Goal: Task Accomplishment & Management: Manage account settings

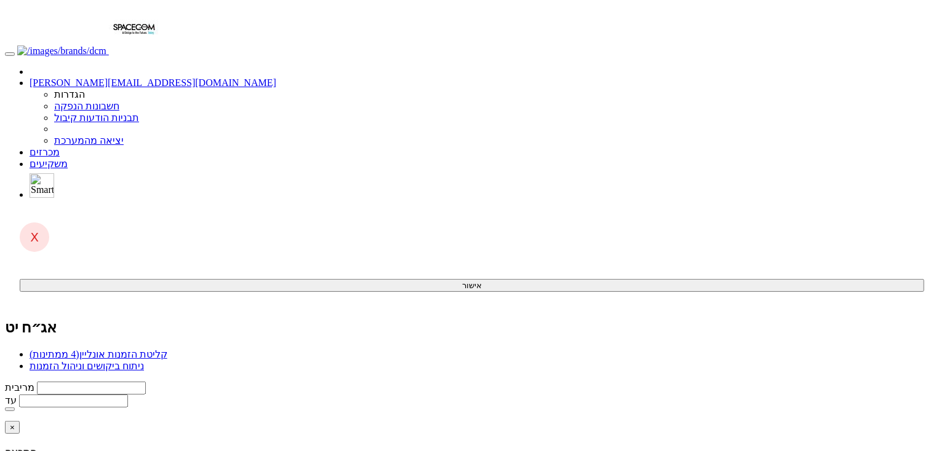
click at [780, 349] on div "קליטת הזמנות אונליין (4 ממתינות) ניתוח ביקושים וניהול הזמנות" at bounding box center [472, 360] width 934 height 23
click at [167, 349] on link "קליטת הזמנות אונליין (4 ממתינות)" at bounding box center [99, 354] width 138 height 10
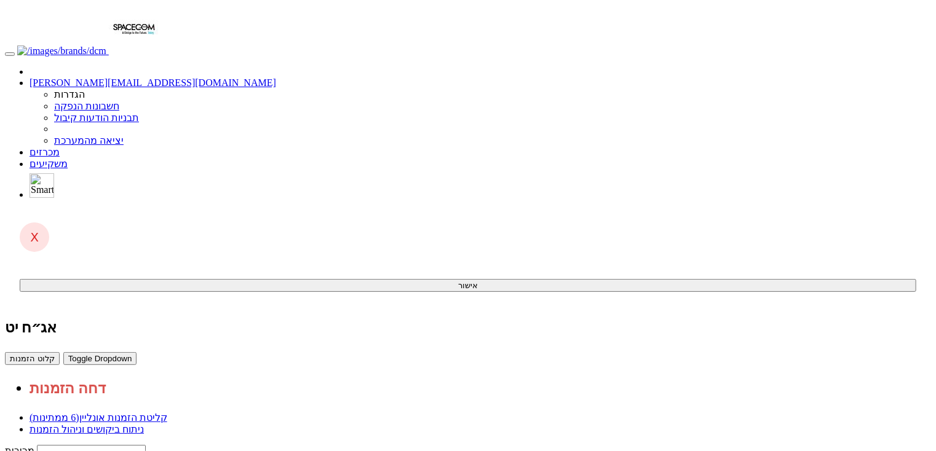
click at [144, 424] on link "ניתוח ביקושים וניהול הזמנות" at bounding box center [87, 429] width 114 height 10
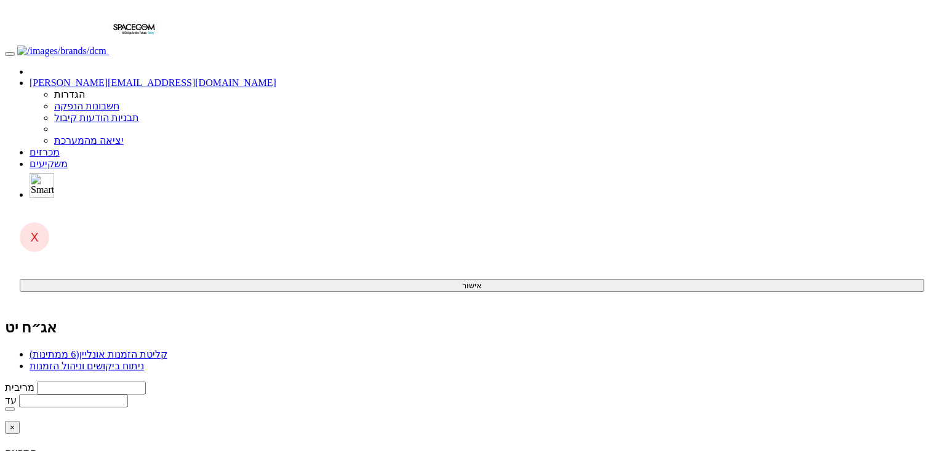
click at [167, 349] on link "קליטת הזמנות אונליין (6 ממתינות)" at bounding box center [99, 354] width 138 height 10
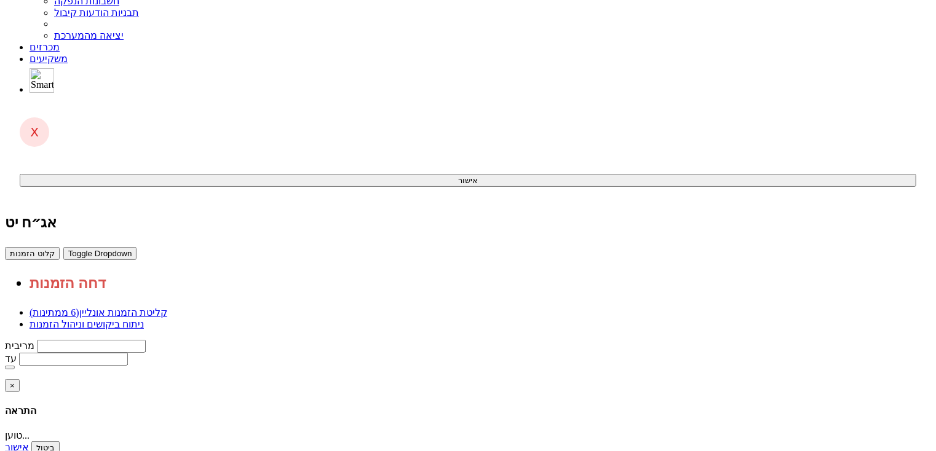
scroll to position [107, 0]
drag, startPoint x: 704, startPoint y: 352, endPoint x: 394, endPoint y: 415, distance: 316.3
click at [877, 340] on body "anna@dcapital.co.il הגדרות חשבונות הנפקה תבניות הודעות קיבול" at bounding box center [468, 366] width 926 height 937
drag, startPoint x: 736, startPoint y: 357, endPoint x: 389, endPoint y: 435, distance: 355.6
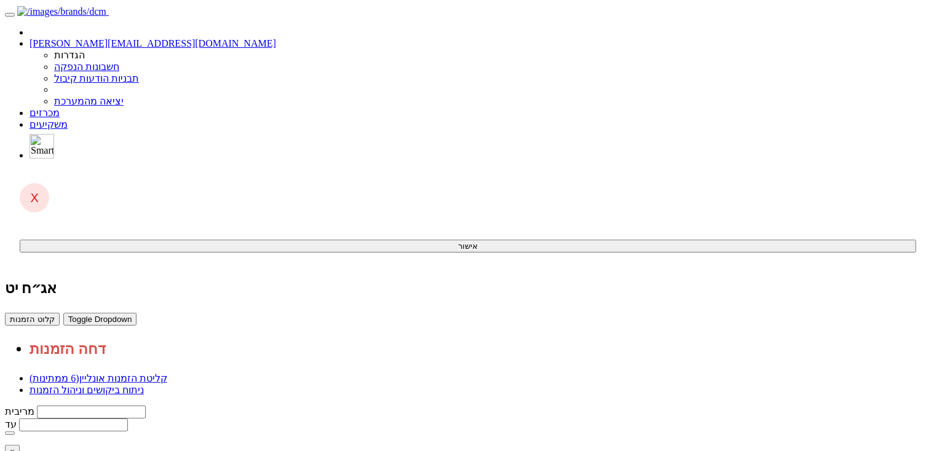
scroll to position [0, 0]
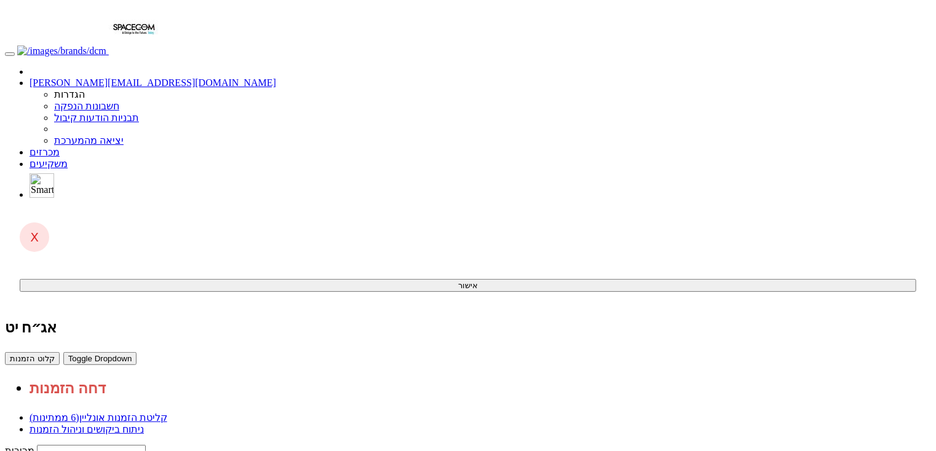
click at [60, 147] on link "מכרזים" at bounding box center [45, 152] width 30 height 10
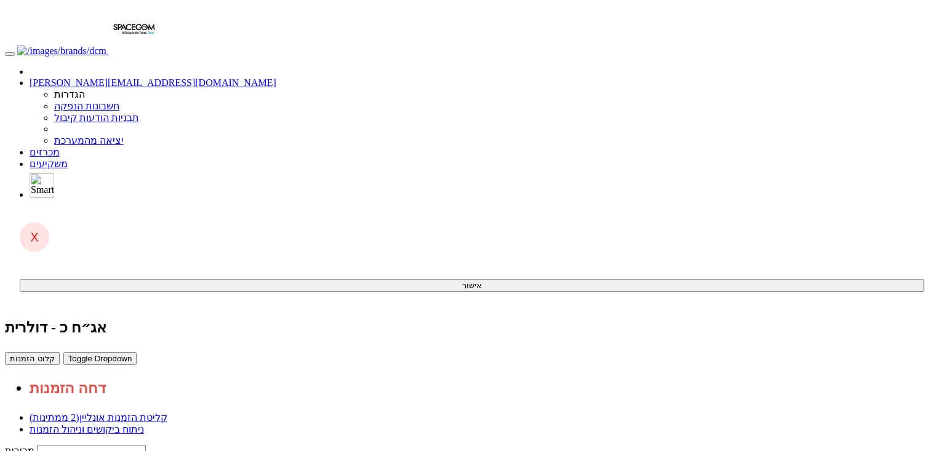
click at [60, 147] on link "מכרזים" at bounding box center [45, 152] width 30 height 10
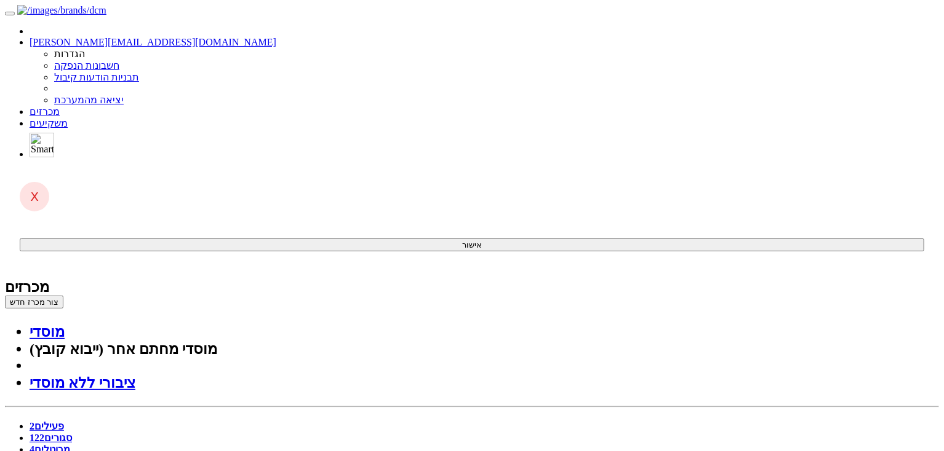
drag, startPoint x: 835, startPoint y: 129, endPoint x: 285, endPoint y: 314, distance: 580.8
drag, startPoint x: 391, startPoint y: 293, endPoint x: 325, endPoint y: 381, distance: 110.7
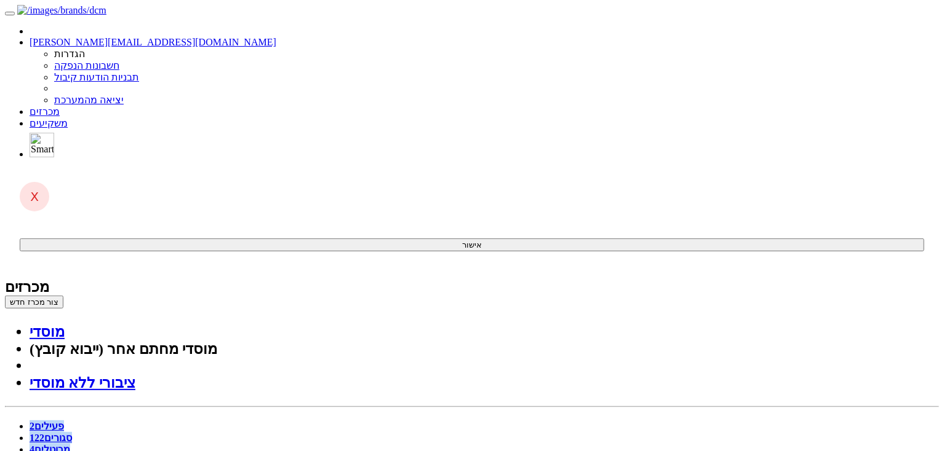
drag, startPoint x: 873, startPoint y: 87, endPoint x: 220, endPoint y: 370, distance: 711.9
drag, startPoint x: 81, startPoint y: 249, endPoint x: 800, endPoint y: 54, distance: 745.2
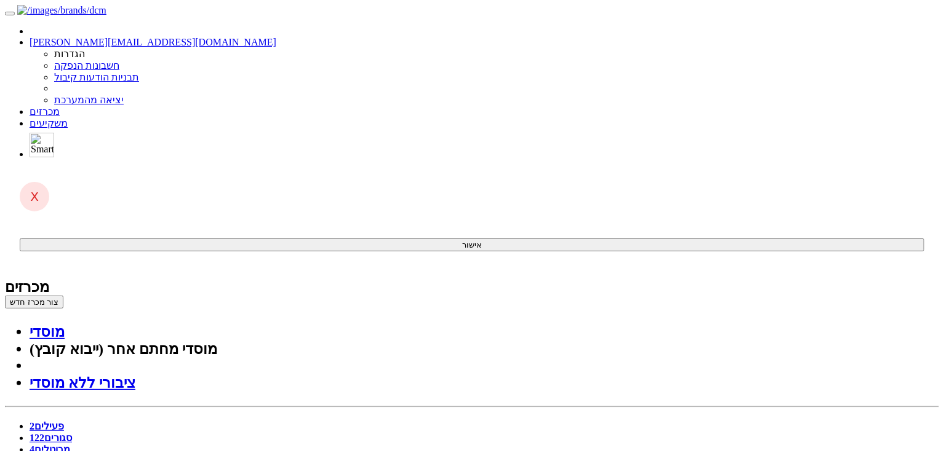
drag, startPoint x: 886, startPoint y: 62, endPoint x: 816, endPoint y: 362, distance: 308.4
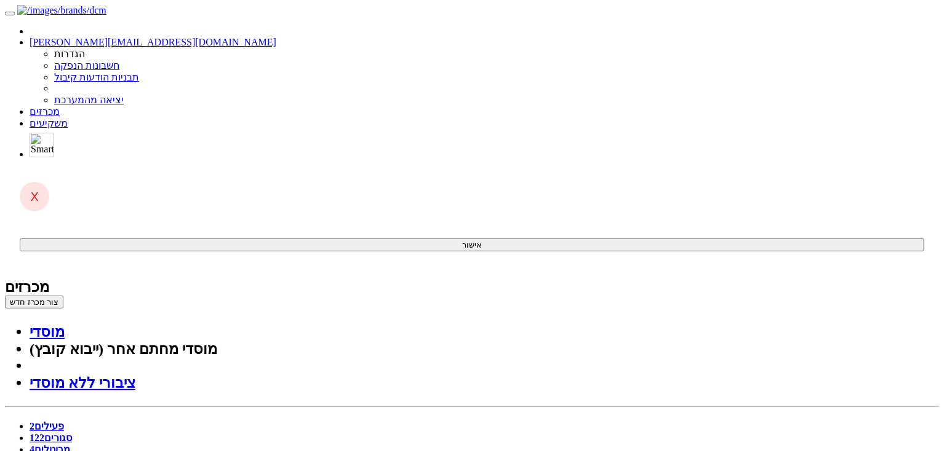
click at [72, 433] on link "סגורים 122" at bounding box center [51, 438] width 42 height 10
click at [34, 421] on span "2" at bounding box center [32, 426] width 5 height 10
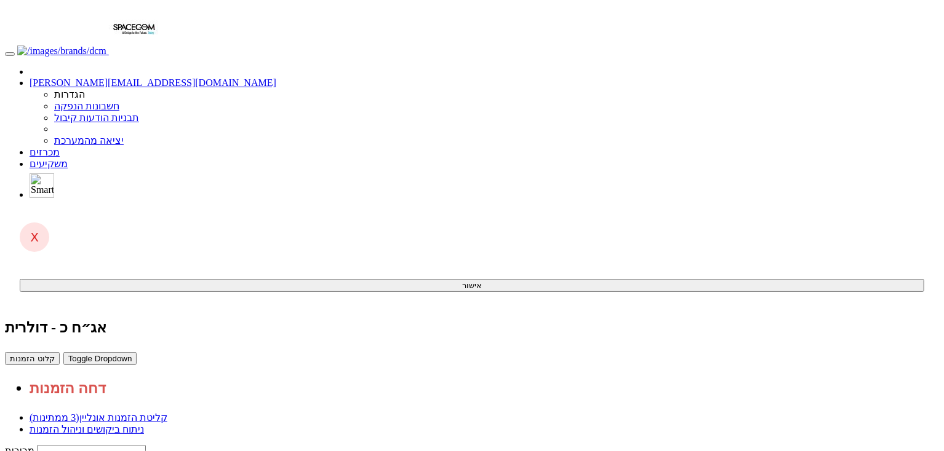
drag, startPoint x: 767, startPoint y: 106, endPoint x: 658, endPoint y: 87, distance: 110.5
click at [167, 413] on link "קליטת הזמנות אונליין (3 ממתינות)" at bounding box center [99, 418] width 138 height 10
click at [144, 424] on link "ניתוח ביקושים וניהול הזמנות" at bounding box center [87, 429] width 114 height 10
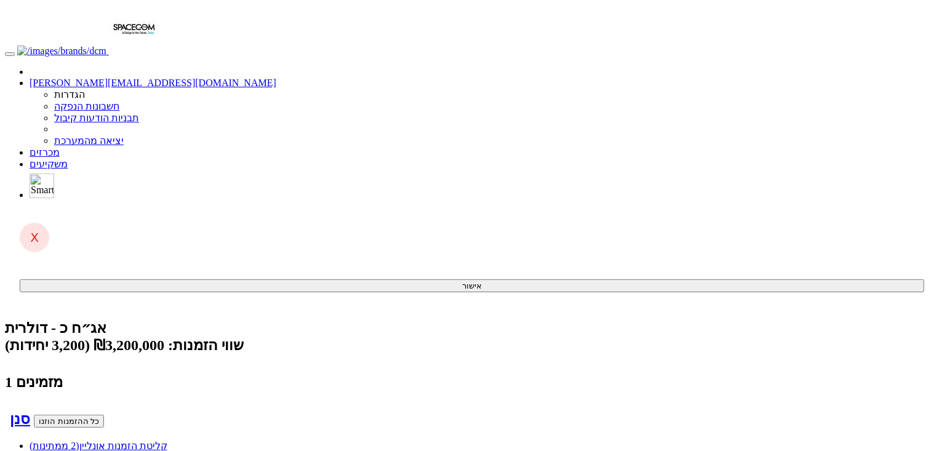
click at [167, 440] on link "קליטת הזמנות אונליין (2 ממתינות)" at bounding box center [99, 445] width 138 height 10
click at [60, 147] on link "מכרזים" at bounding box center [45, 152] width 30 height 10
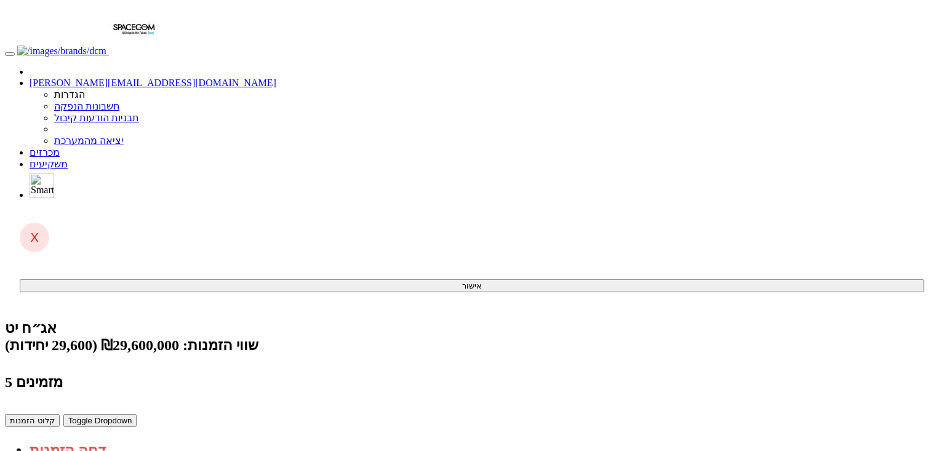
click at [60, 147] on link "מכרזים" at bounding box center [45, 152] width 30 height 10
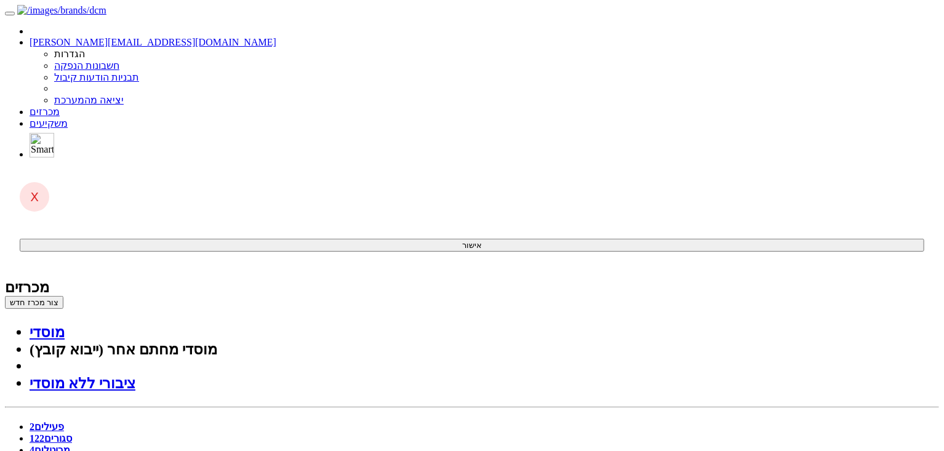
click at [72, 433] on link "סגורים 122" at bounding box center [51, 438] width 42 height 10
click at [64, 421] on link "פעילים 2" at bounding box center [47, 426] width 34 height 10
click at [72, 433] on link "סגורים 122" at bounding box center [51, 438] width 42 height 10
click at [64, 421] on link "פעילים 2" at bounding box center [47, 426] width 34 height 10
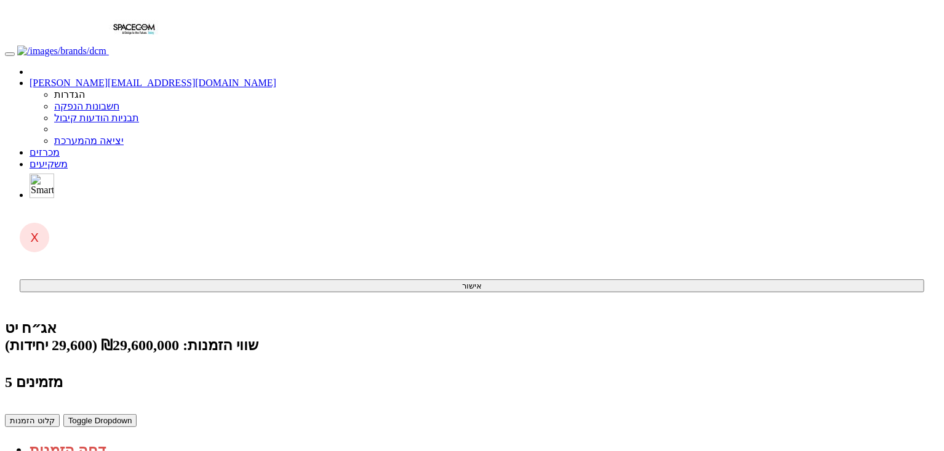
drag, startPoint x: 853, startPoint y: 55, endPoint x: 848, endPoint y: 298, distance: 243.6
click at [848, 298] on body "[PERSON_NAME][EMAIL_ADDRESS][DOMAIN_NAME] הגדרות חשבונות הנפקה תבניות הודעות קי…" at bounding box center [472, 371] width 934 height 733
click at [848, 299] on body "[PERSON_NAME][EMAIL_ADDRESS][DOMAIN_NAME] הגדרות חשבונות הנפקה תבניות הודעות קי…" at bounding box center [472, 371] width 934 height 733
click at [167, 440] on link "קליטת הזמנות אונליין (1 ממתינות)" at bounding box center [99, 445] width 138 height 10
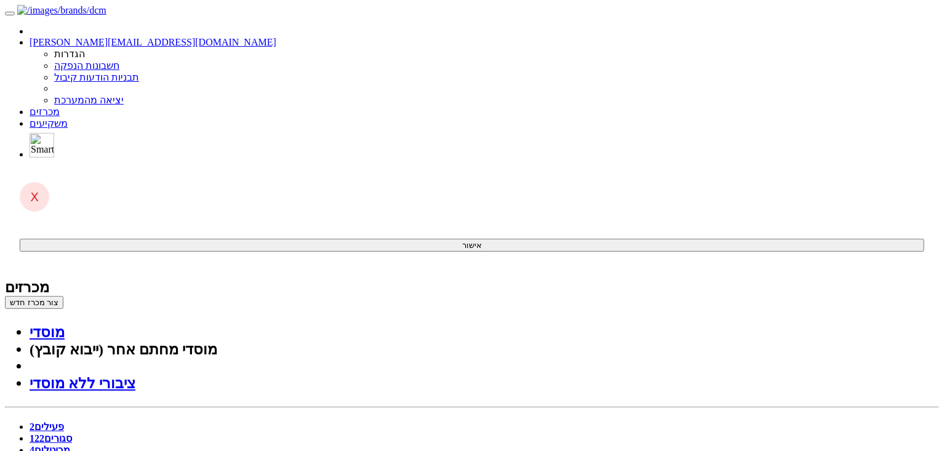
drag, startPoint x: 325, startPoint y: 147, endPoint x: 425, endPoint y: 166, distance: 101.5
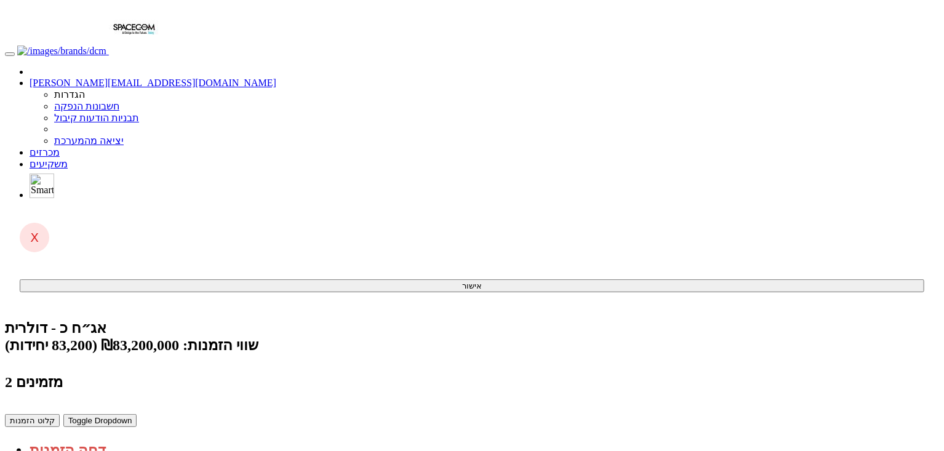
click at [167, 440] on link "קליטת הזמנות אונליין (2 ממתינות)" at bounding box center [99, 445] width 138 height 10
click at [61, 440] on span "(טוען...)" at bounding box center [45, 445] width 31 height 10
click at [60, 147] on link "מכרזים" at bounding box center [45, 152] width 30 height 10
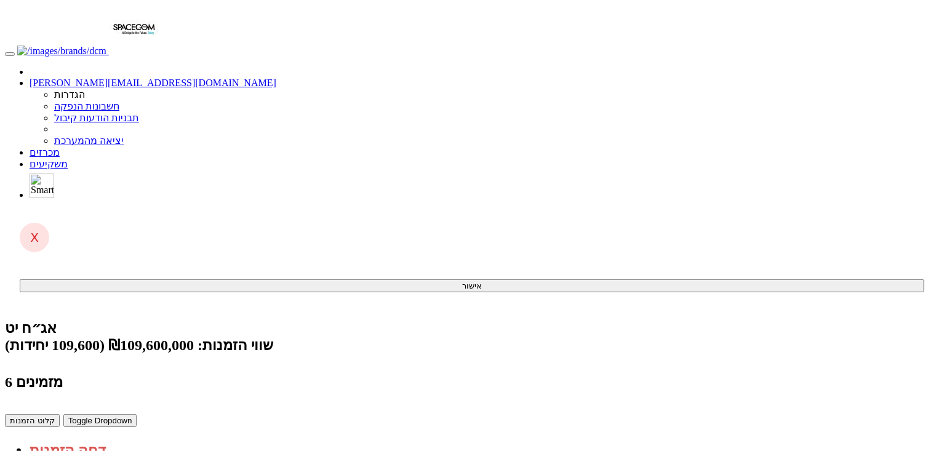
click at [167, 440] on link "קליטת הזמנות אונליין (1 ממתינות)" at bounding box center [99, 445] width 138 height 10
click at [60, 147] on link "מכרזים" at bounding box center [45, 152] width 30 height 10
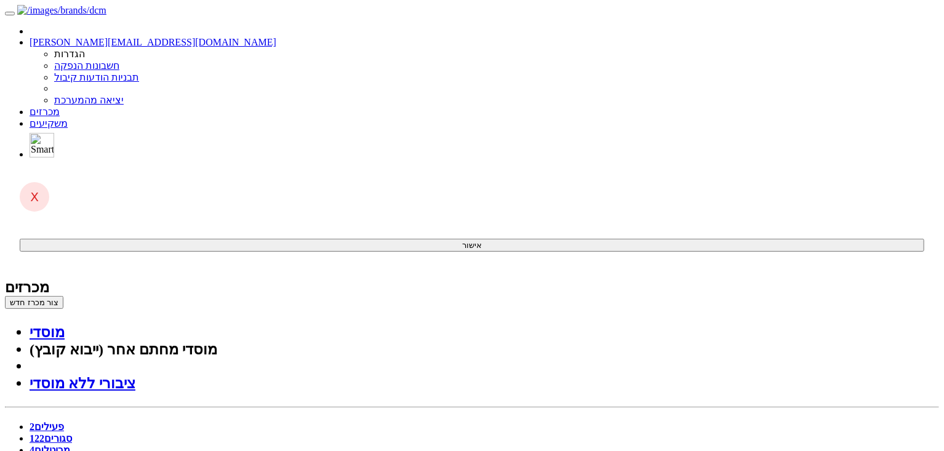
click at [60, 106] on link "מכרזים" at bounding box center [45, 111] width 30 height 10
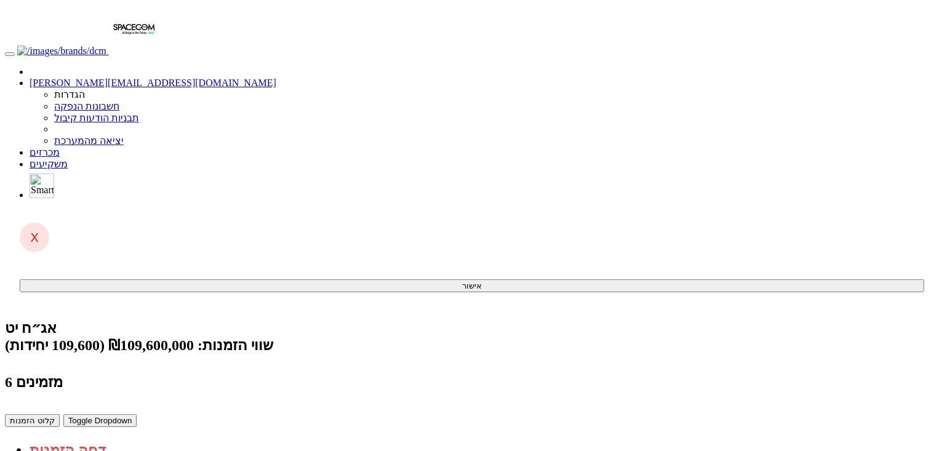
click at [167, 440] on link "קליטת הזמנות אונליין (4 ממתינות)" at bounding box center [99, 445] width 138 height 10
click at [79, 440] on span "(4 ממתינות)" at bounding box center [55, 445] width 50 height 10
click at [60, 147] on link "מכרזים" at bounding box center [45, 152] width 30 height 10
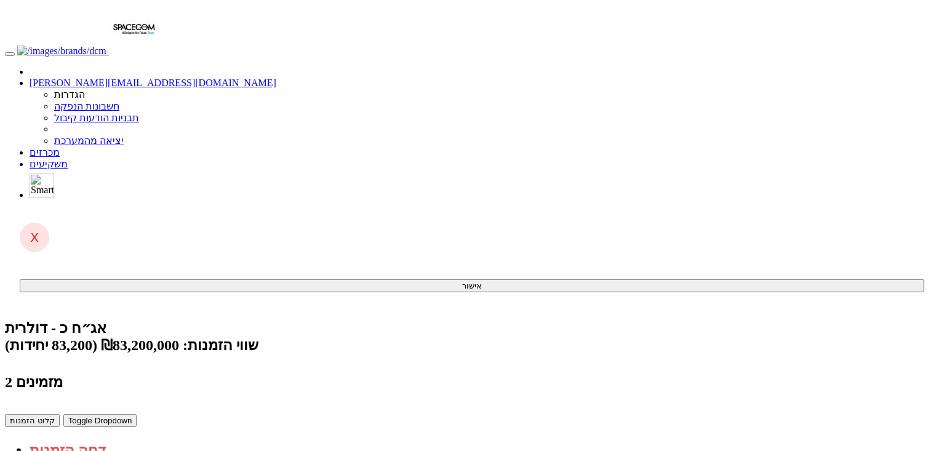
click at [60, 147] on link "מכרזים" at bounding box center [45, 152] width 30 height 10
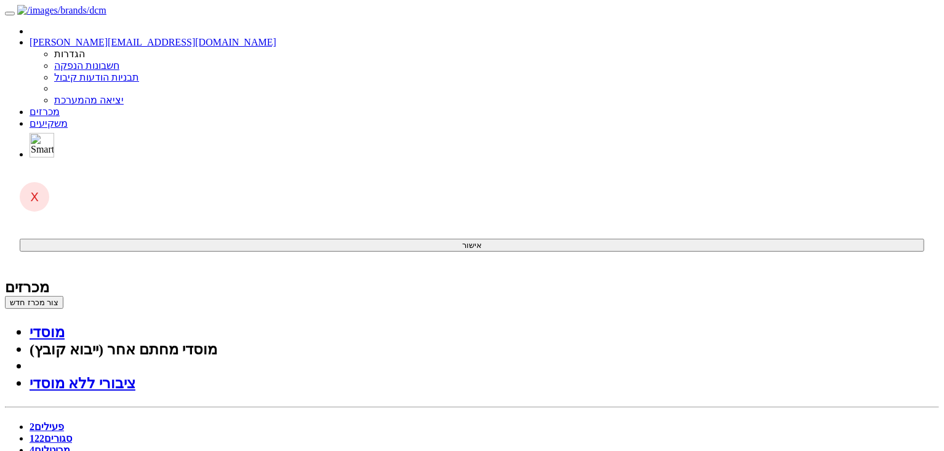
drag, startPoint x: 353, startPoint y: 150, endPoint x: 360, endPoint y: 148, distance: 7.0
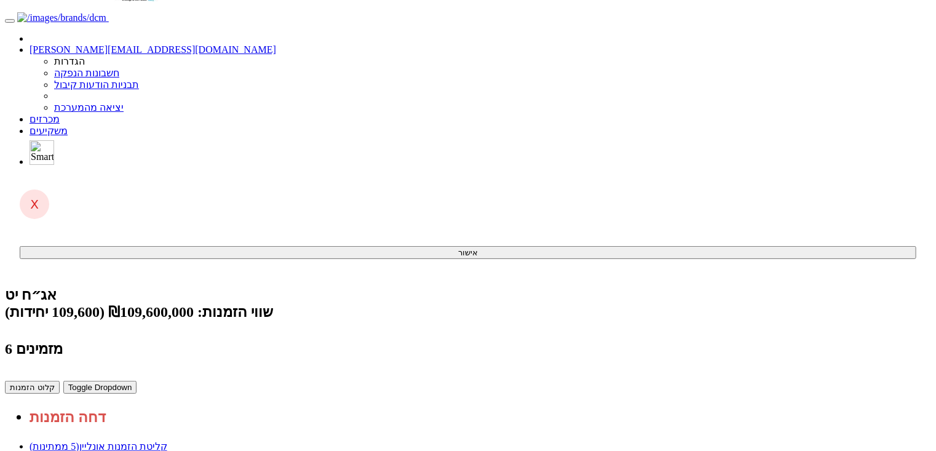
scroll to position [88, 0]
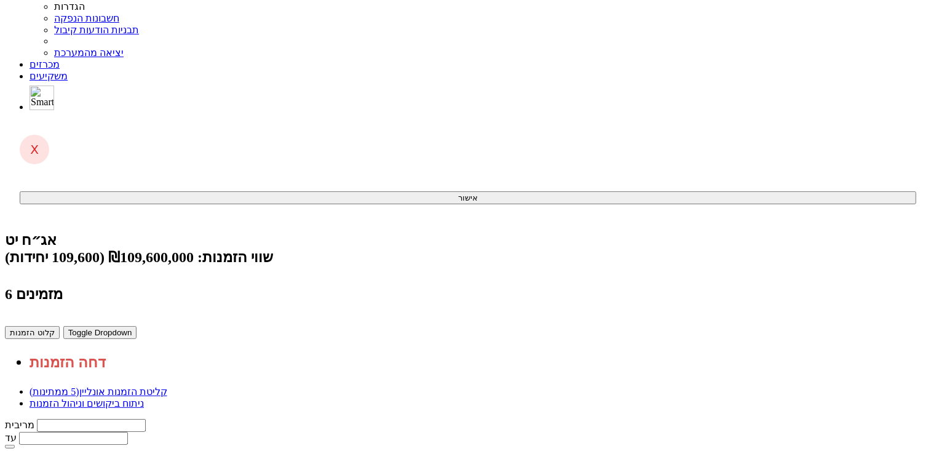
drag, startPoint x: 399, startPoint y: 419, endPoint x: 431, endPoint y: 419, distance: 32.0
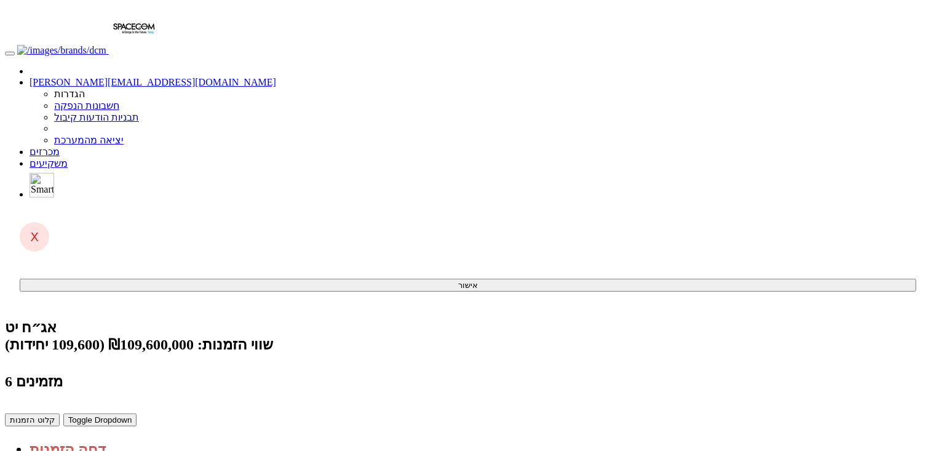
scroll to position [0, 0]
click at [60, 147] on link "מכרזים" at bounding box center [45, 152] width 30 height 10
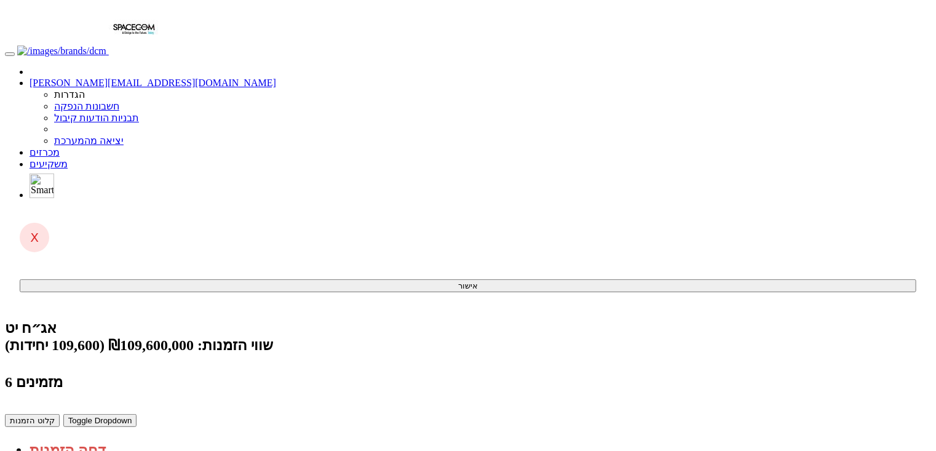
click at [167, 440] on link "קליטת הזמנות אונליין (5 ממתינות)" at bounding box center [99, 445] width 138 height 10
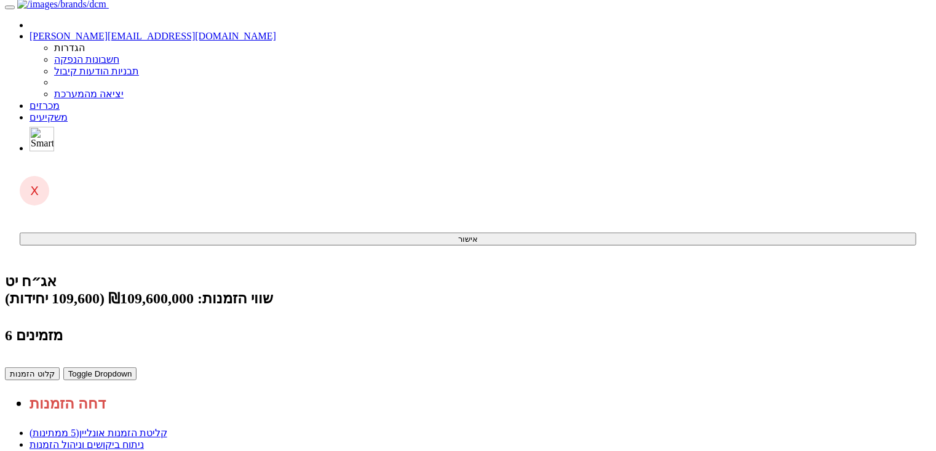
scroll to position [88, 0]
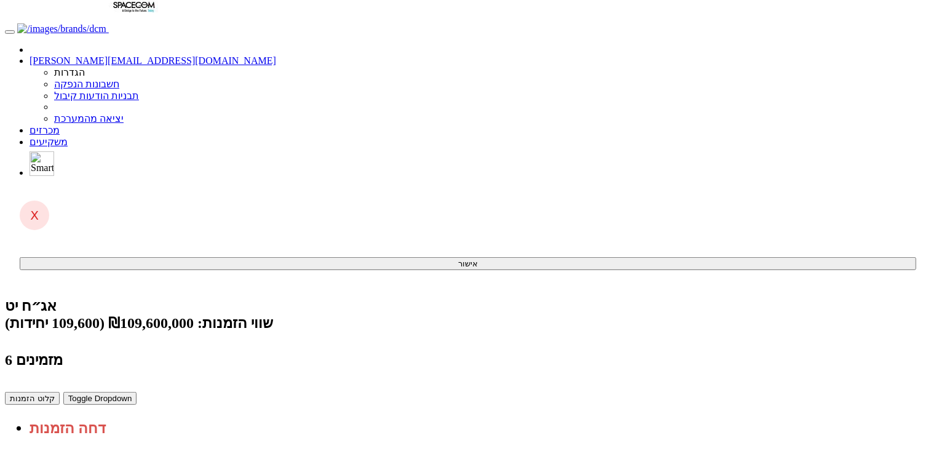
scroll to position [0, 0]
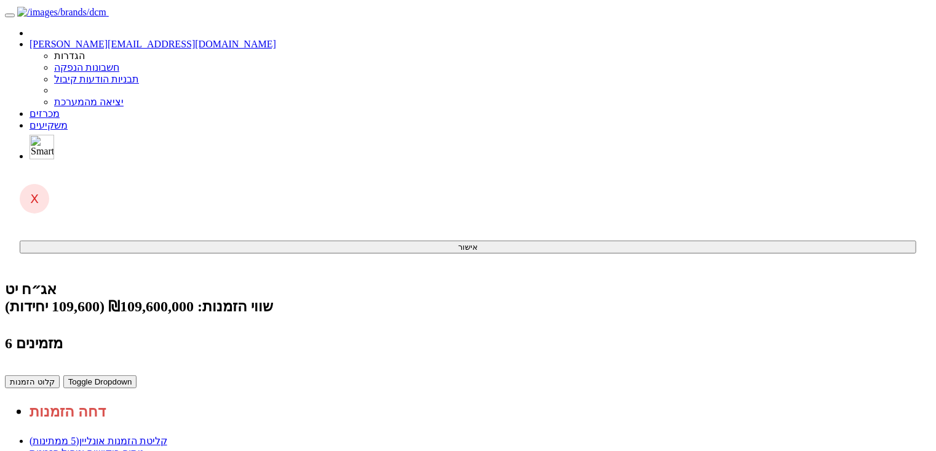
scroll to position [88, 0]
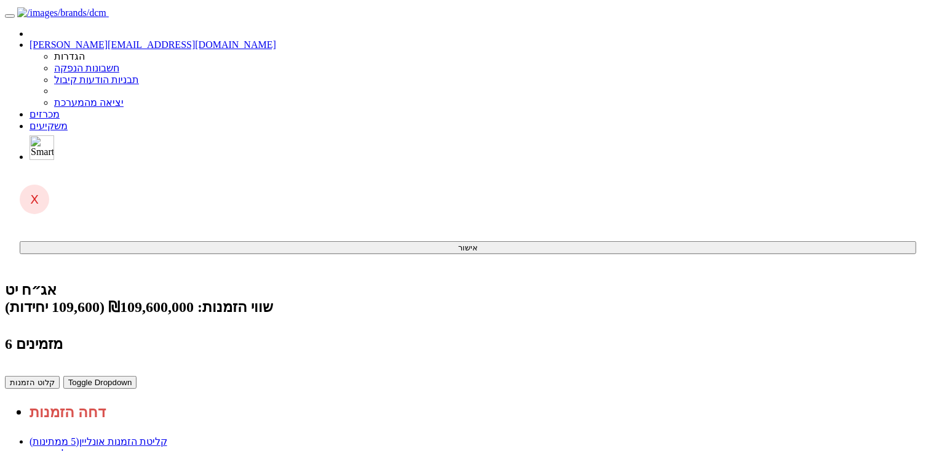
scroll to position [0, 0]
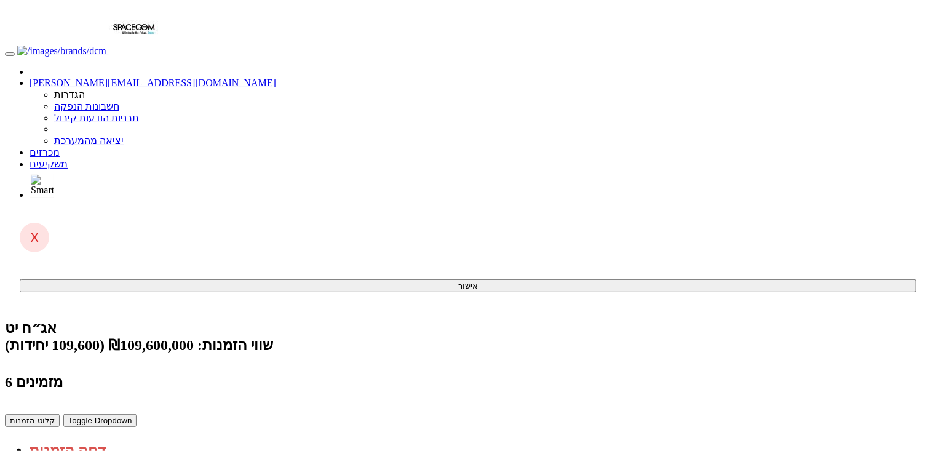
click at [60, 147] on link "מכרזים" at bounding box center [45, 152] width 30 height 10
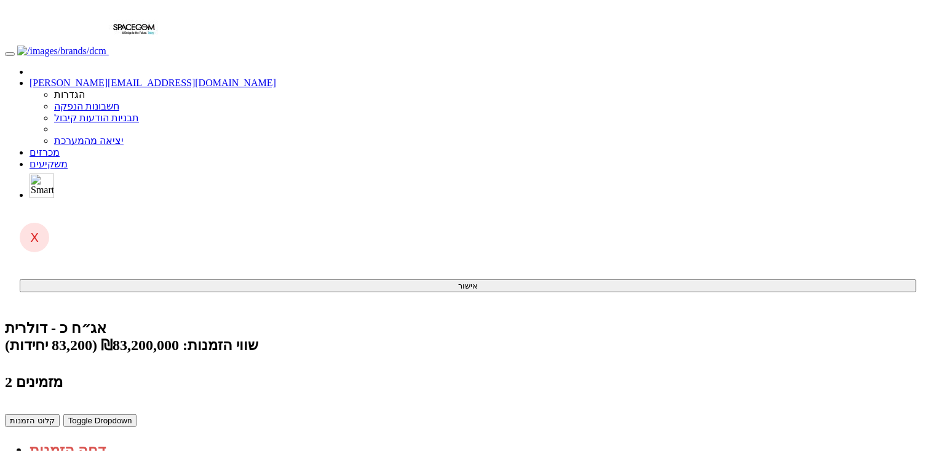
scroll to position [17, 0]
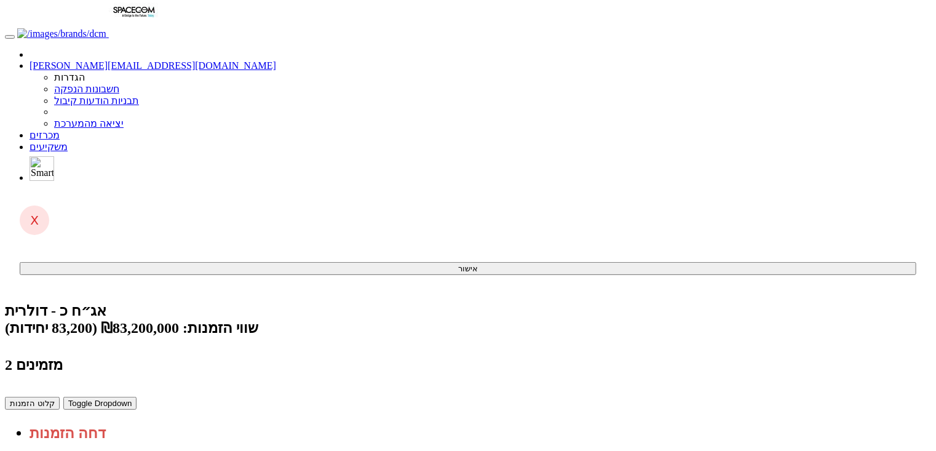
click at [60, 130] on link "מכרזים" at bounding box center [45, 135] width 30 height 10
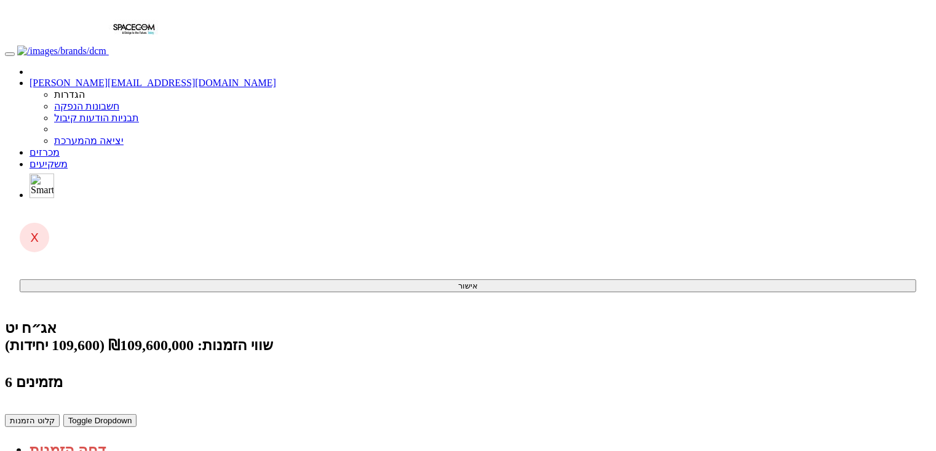
click at [60, 147] on link "מכרזים" at bounding box center [45, 152] width 30 height 10
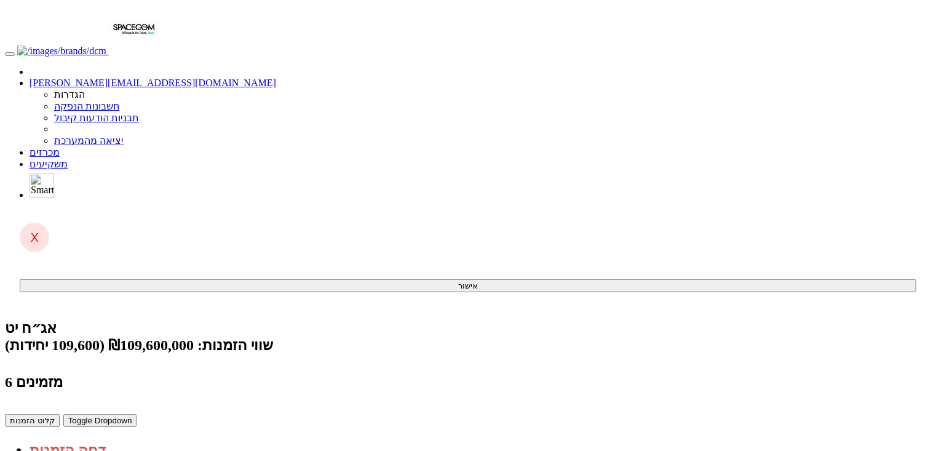
click at [792, 440] on div "קליטת הזמנות אונליין (5 ממתינות) ניתוח ביקושים וניהול הזמנות" at bounding box center [468, 451] width 926 height 23
click at [167, 440] on link "קליטת הזמנות אונליין (5 ממתינות)" at bounding box center [99, 445] width 138 height 10
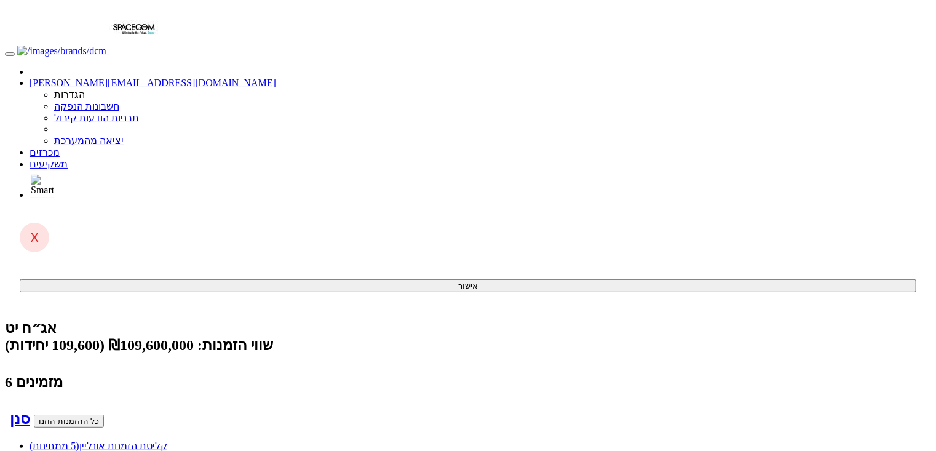
click at [167, 440] on link "קליטת הזמנות אונליין (5 ממתינות)" at bounding box center [99, 445] width 138 height 10
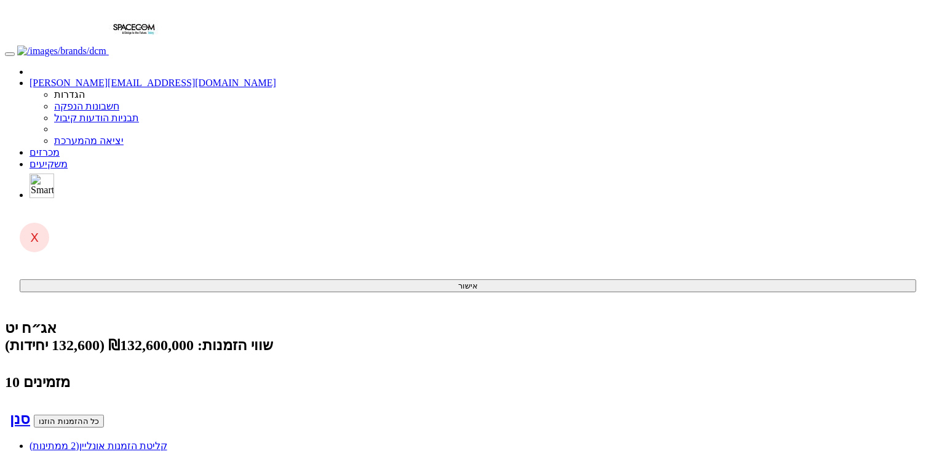
click at [79, 440] on span "(2 ממתינות)" at bounding box center [55, 445] width 50 height 10
click at [60, 147] on link "מכרזים" at bounding box center [45, 152] width 30 height 10
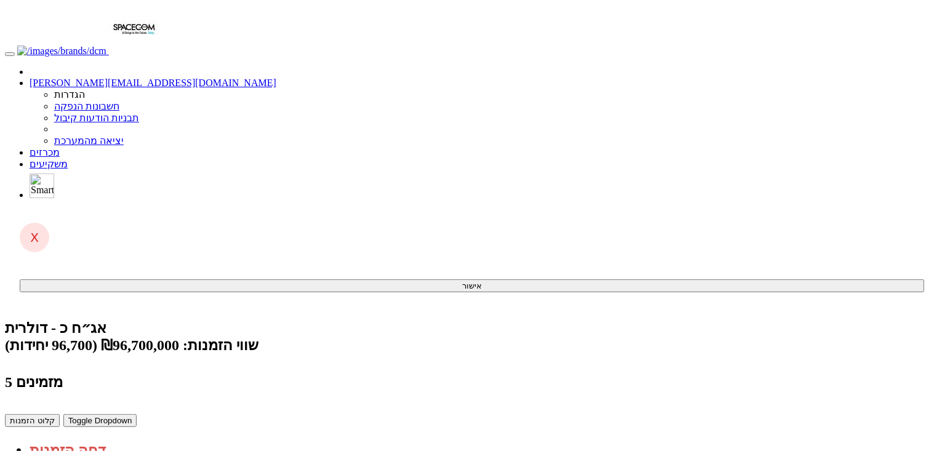
click at [167, 440] on link "קליטת הזמנות אונליין (2 ממתינות)" at bounding box center [99, 445] width 138 height 10
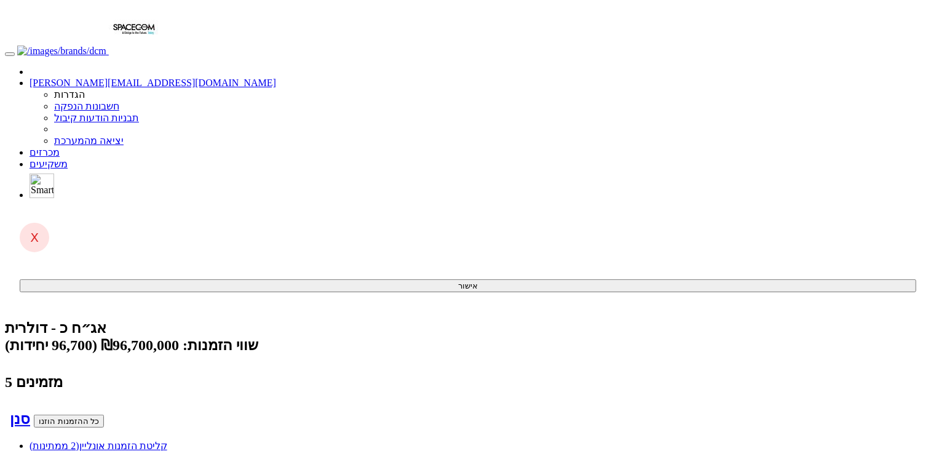
click at [167, 440] on link "קליטת הזמנות אונליין (2 ממתינות)" at bounding box center [99, 445] width 138 height 10
click at [60, 147] on link "מכרזים" at bounding box center [45, 152] width 30 height 10
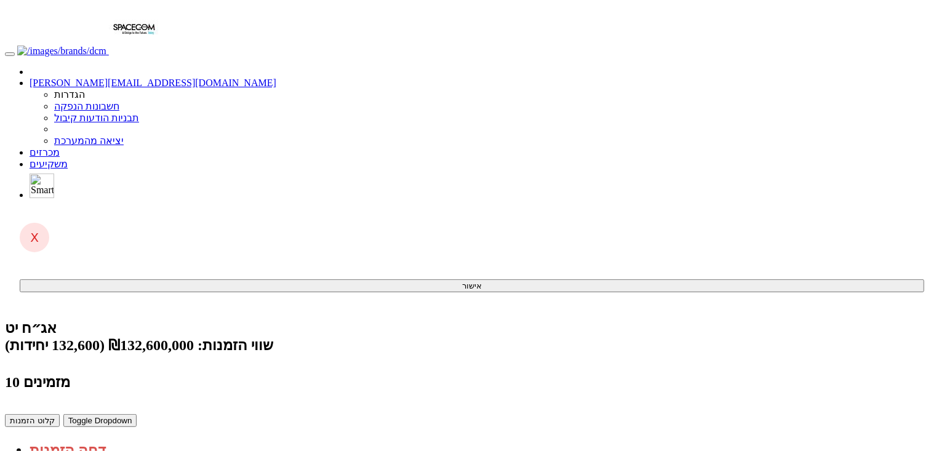
drag, startPoint x: 449, startPoint y: 266, endPoint x: 246, endPoint y: 278, distance: 203.4
click at [79, 440] on span "(2 ממתינות)" at bounding box center [55, 445] width 50 height 10
click at [60, 147] on link "מכרזים" at bounding box center [45, 152] width 30 height 10
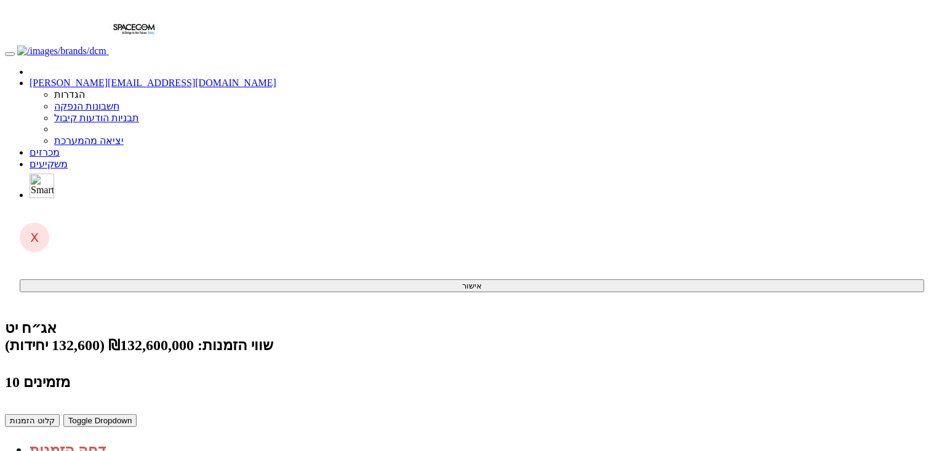
click at [60, 147] on link "מכרזים" at bounding box center [45, 152] width 30 height 10
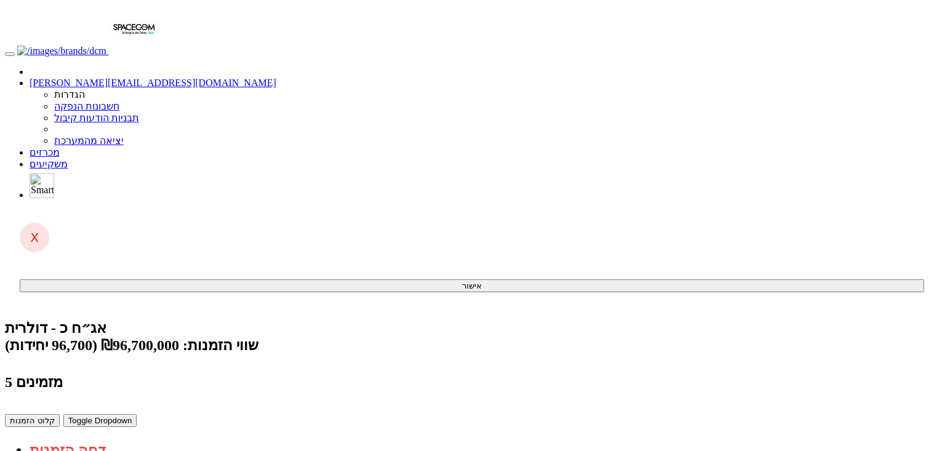
click at [79, 440] on span "(2 ממתינות)" at bounding box center [55, 445] width 50 height 10
click at [167, 440] on link "קליטת הזמנות אונליין (2 ממתינות)" at bounding box center [99, 445] width 138 height 10
click at [60, 147] on link "מכרזים" at bounding box center [45, 152] width 30 height 10
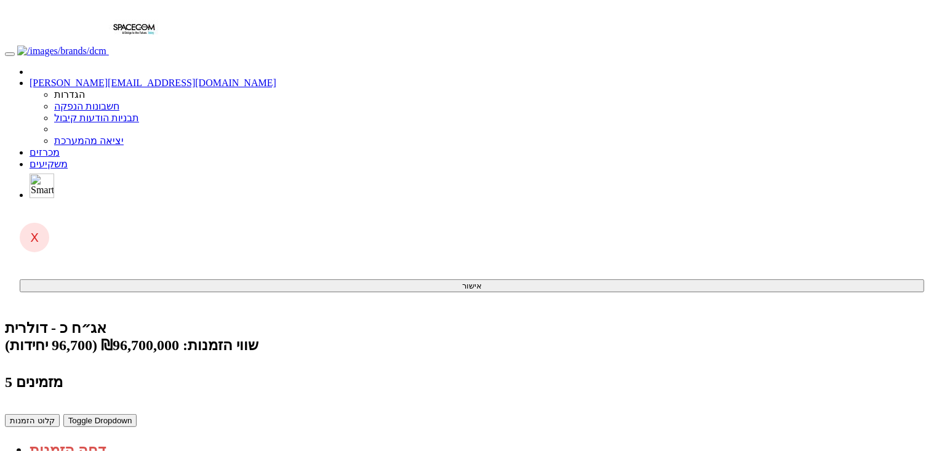
click at [167, 440] on link "קליטת הזמנות אונליין (2 ממתינות)" at bounding box center [99, 445] width 138 height 10
click at [60, 147] on link "מכרזים" at bounding box center [45, 152] width 30 height 10
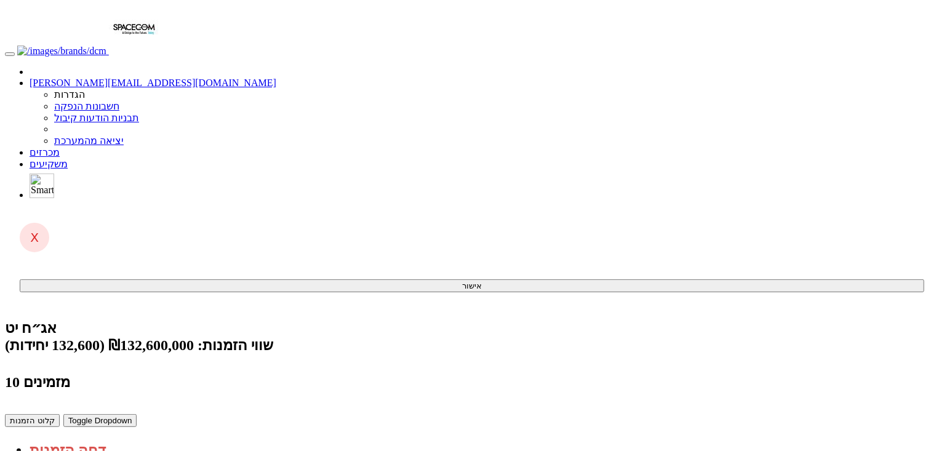
click at [167, 440] on link "קליטת הזמנות אונליין (2 ממתינות)" at bounding box center [99, 445] width 138 height 10
click at [60, 147] on link "מכרזים" at bounding box center [45, 152] width 30 height 10
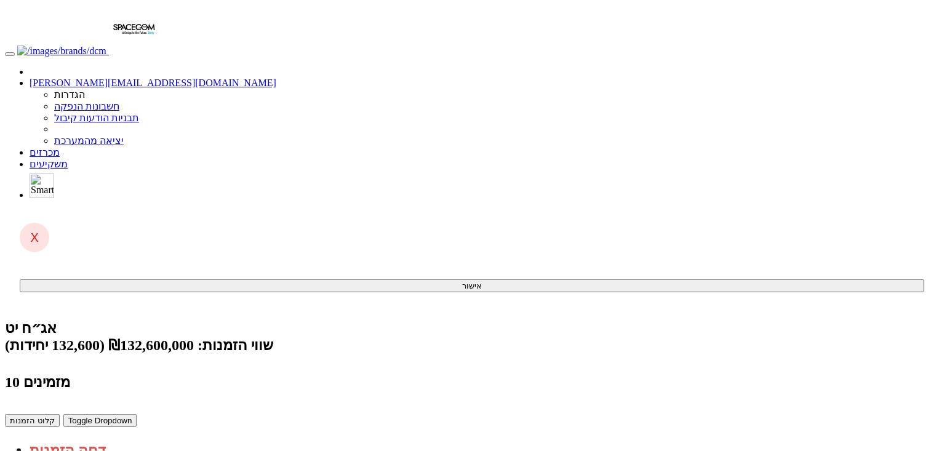
drag, startPoint x: 746, startPoint y: 117, endPoint x: 749, endPoint y: 109, distance: 8.4
click at [746, 440] on div "קליטת הזמנות אונליין (2 ממתינות) ניתוח ביקושים וניהול הזמנות" at bounding box center [468, 451] width 926 height 23
click at [167, 440] on link "קליטת הזמנות אונליין (2 ממתינות)" at bounding box center [99, 445] width 138 height 10
click at [60, 147] on link "מכרזים" at bounding box center [45, 152] width 30 height 10
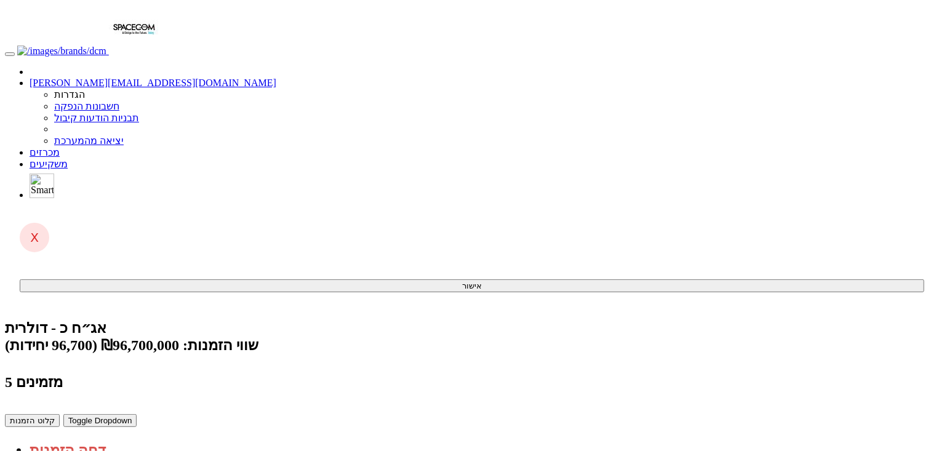
click at [167, 440] on link "קליטת הזמנות אונליין (2 ממתינות)" at bounding box center [99, 445] width 138 height 10
click at [60, 147] on link "מכרזים" at bounding box center [45, 152] width 30 height 10
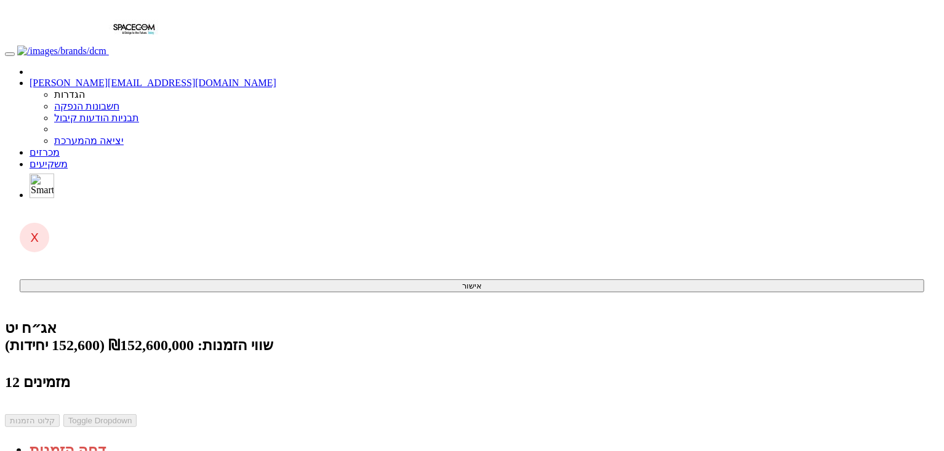
click at [60, 147] on link "מכרזים" at bounding box center [45, 152] width 30 height 10
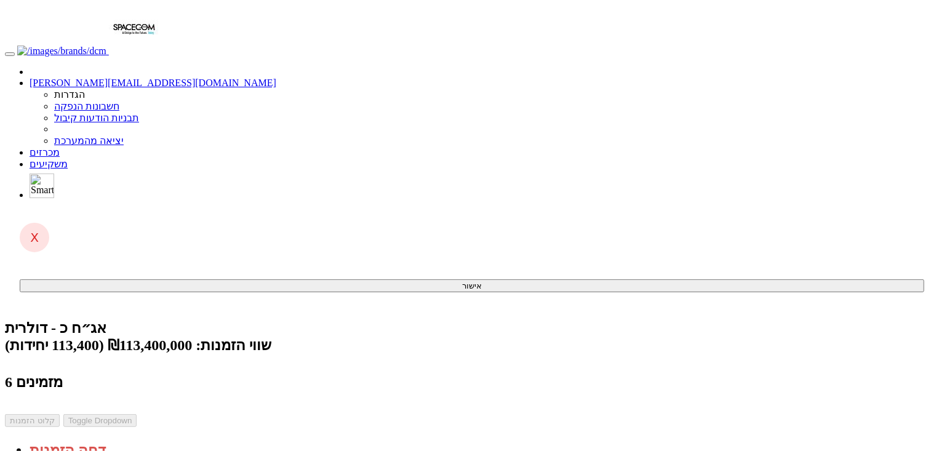
click at [61, 440] on span "(טוען...)" at bounding box center [45, 445] width 31 height 10
click at [60, 147] on link "מכרזים" at bounding box center [45, 152] width 30 height 10
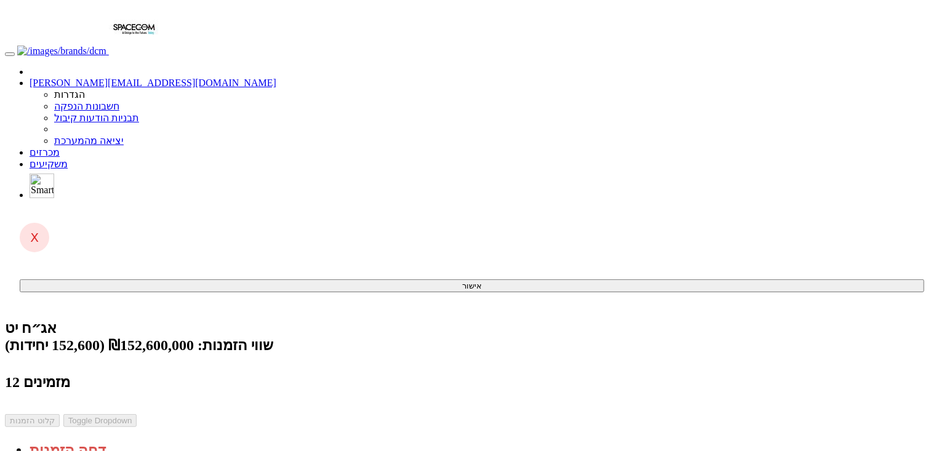
click at [79, 440] on span "(0 ממתינות)" at bounding box center [55, 445] width 50 height 10
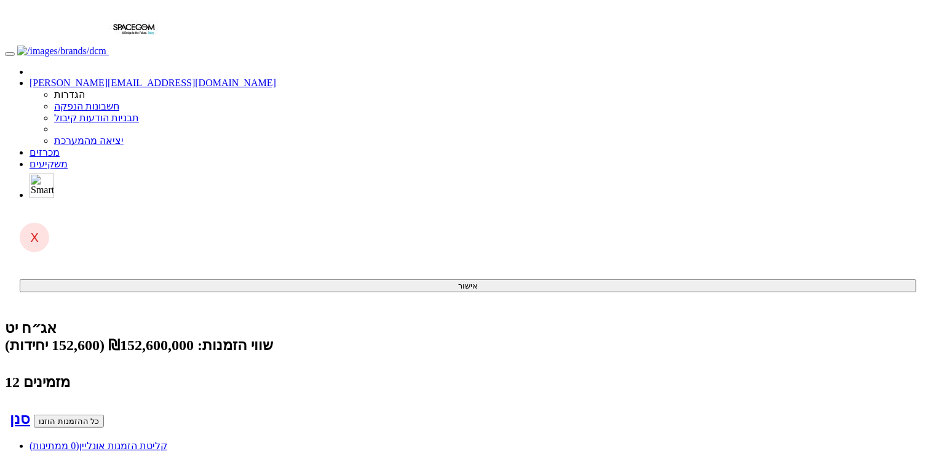
click at [79, 440] on span "(0 ממתינות)" at bounding box center [55, 445] width 50 height 10
click at [60, 147] on link "מכרזים" at bounding box center [45, 152] width 30 height 10
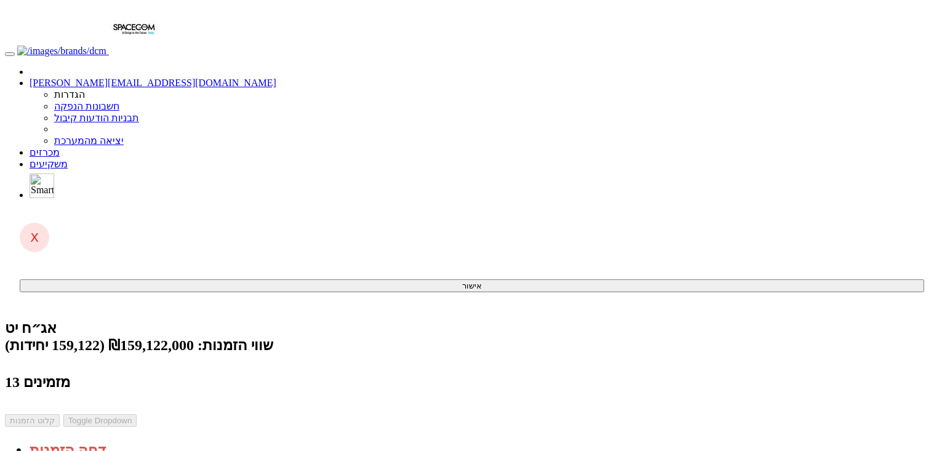
click at [167, 440] on link "קליטת הזמנות אונליין (0 ממתינות)" at bounding box center [99, 445] width 138 height 10
click at [60, 147] on link "מכרזים" at bounding box center [45, 152] width 30 height 10
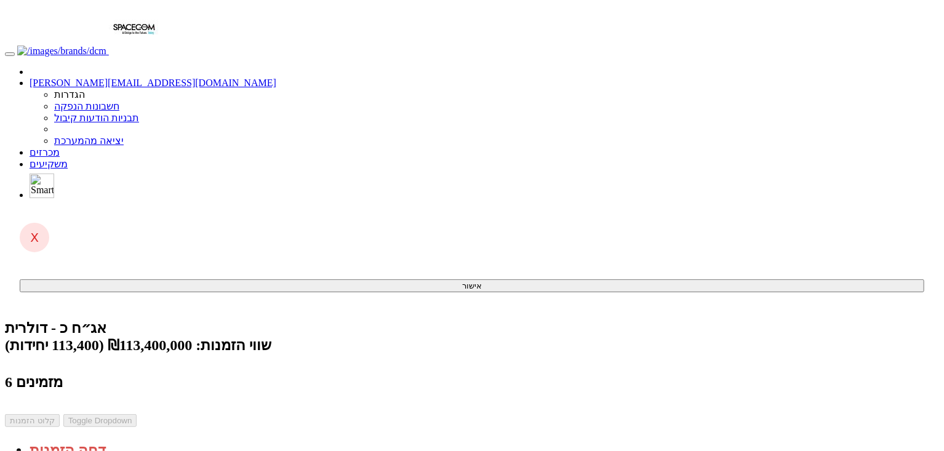
click at [167, 440] on link "קליטת הזמנות אונליין (0 ממתינות)" at bounding box center [99, 445] width 138 height 10
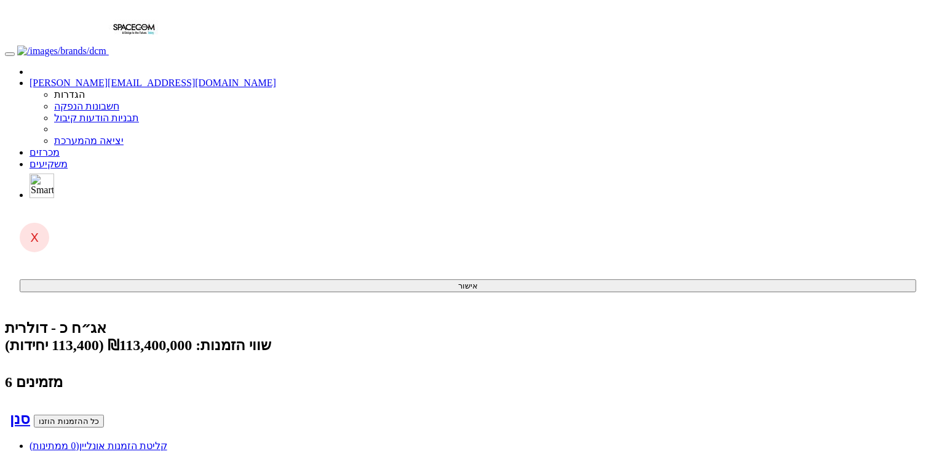
click at [60, 147] on link "מכרזים" at bounding box center [45, 152] width 30 height 10
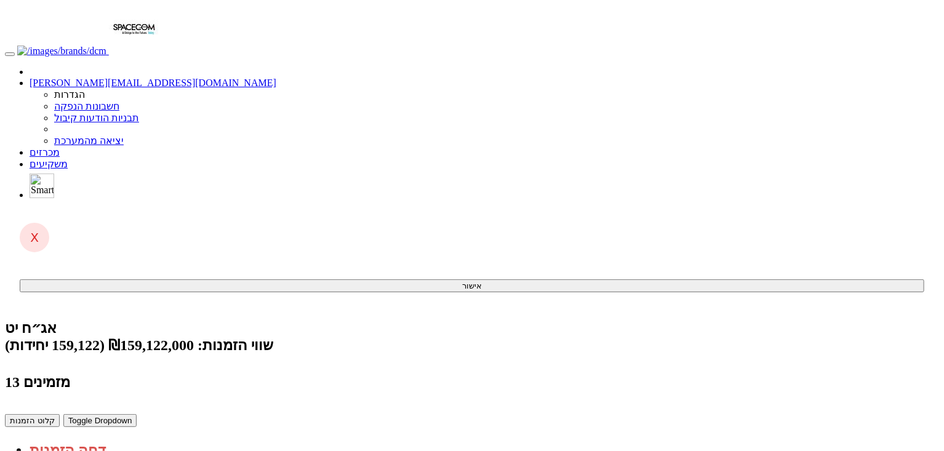
click at [149, 440] on link "קליטת הזמנות [PERSON_NAME] (טוען...)" at bounding box center [89, 445] width 119 height 10
click at [205, 450] on body "[PERSON_NAME][EMAIL_ADDRESS][DOMAIN_NAME] הגדרות חשבונות הנפקה תבניות הודעות קי…" at bounding box center [472, 382] width 934 height 755
click at [60, 147] on link "מכרזים" at bounding box center [45, 152] width 30 height 10
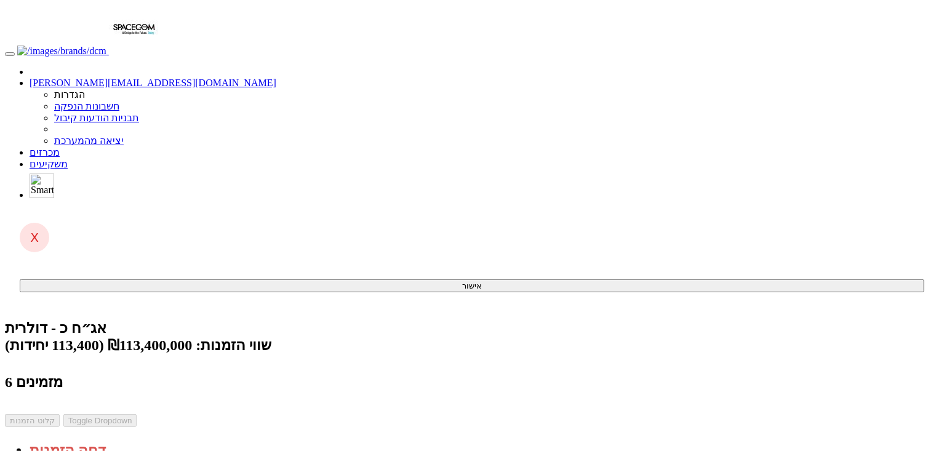
click at [167, 440] on link "קליטת הזמנות אונליין (0 ממתינות)" at bounding box center [99, 445] width 138 height 10
click at [60, 147] on link "מכרזים" at bounding box center [45, 152] width 30 height 10
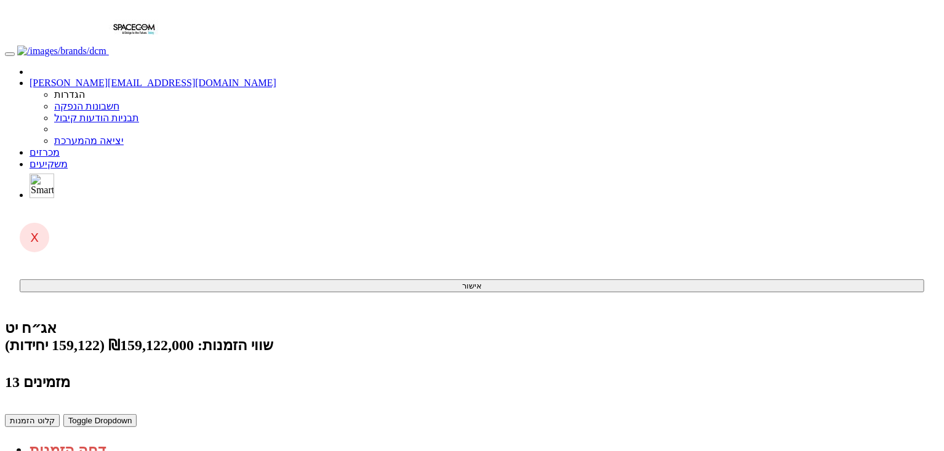
click at [79, 440] on span "(2 ממתינות)" at bounding box center [55, 445] width 50 height 10
click at [60, 147] on link "מכרזים" at bounding box center [45, 152] width 30 height 10
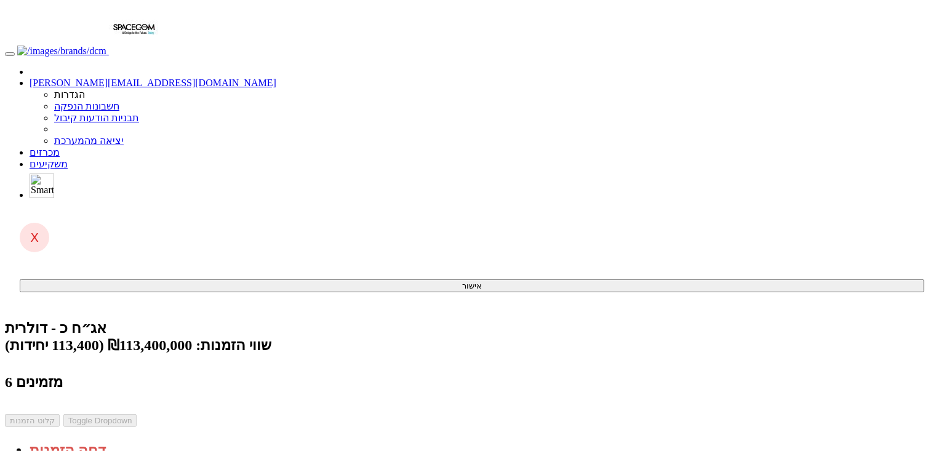
click at [79, 440] on span "(0 ממתינות)" at bounding box center [55, 445] width 50 height 10
click at [60, 147] on link "מכרזים" at bounding box center [45, 152] width 30 height 10
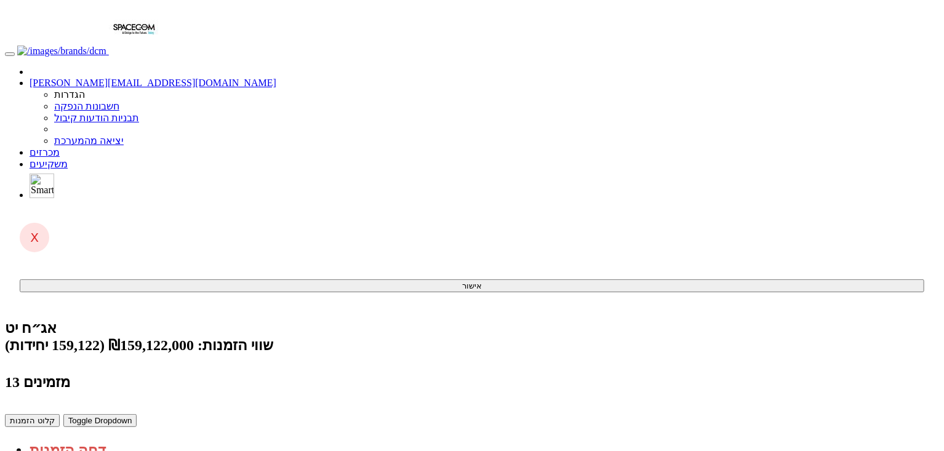
click at [79, 440] on span "(2 ממתינות)" at bounding box center [55, 445] width 50 height 10
click at [60, 147] on link "מכרזים" at bounding box center [45, 152] width 30 height 10
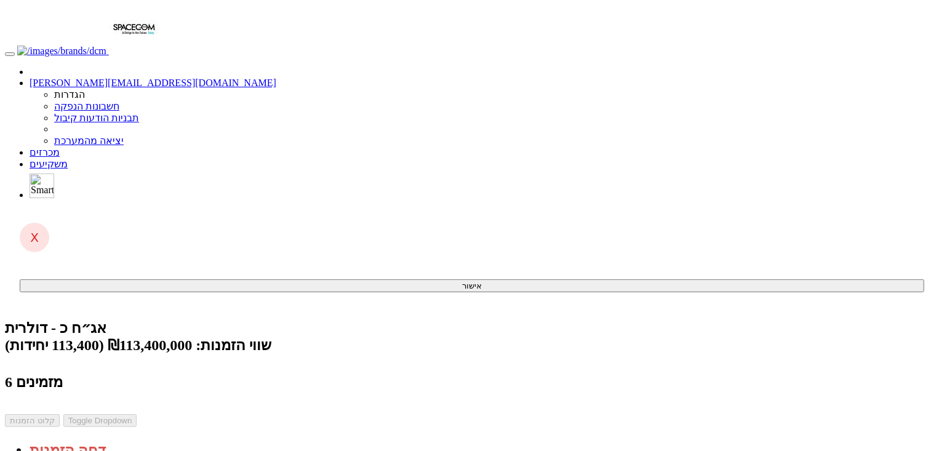
click at [671, 319] on div "אג״ח כ - דולרית שווי הזמנות: ₪113,400,000 (113,400 יחידות) 6 מזמינים קלוט הזמנו…" at bounding box center [472, 389] width 934 height 140
click at [60, 147] on link "מכרזים" at bounding box center [45, 152] width 30 height 10
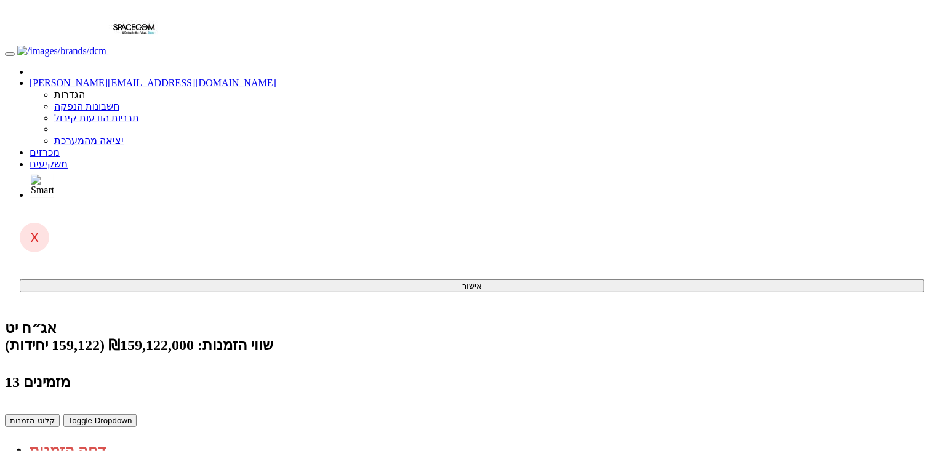
click at [167, 440] on link "קליטת הזמנות אונליין (2 ממתינות)" at bounding box center [99, 445] width 138 height 10
click at [60, 147] on link "מכרזים" at bounding box center [45, 152] width 30 height 10
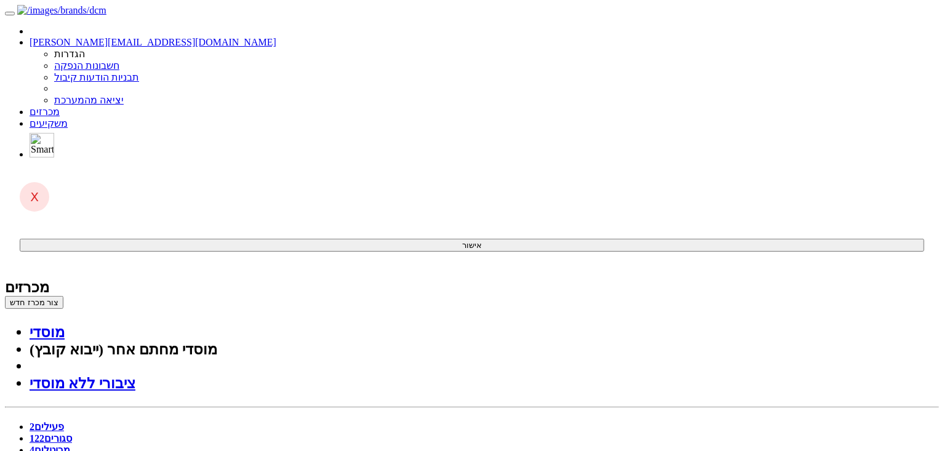
click at [64, 421] on link "פעילים 2" at bounding box center [47, 426] width 34 height 10
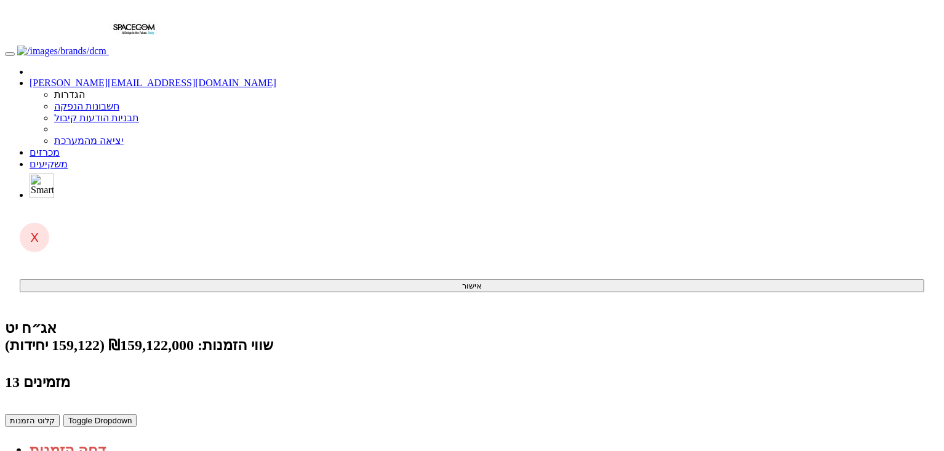
click at [167, 440] on link "קליטת הזמנות אונליין (2 ממתינות)" at bounding box center [99, 445] width 138 height 10
click at [60, 147] on link "מכרזים" at bounding box center [45, 152] width 30 height 10
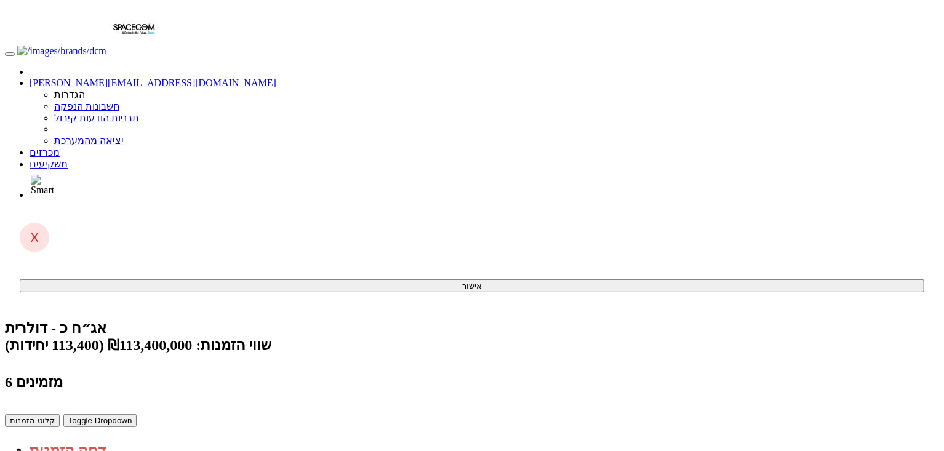
click at [60, 147] on link "מכרזים" at bounding box center [45, 152] width 30 height 10
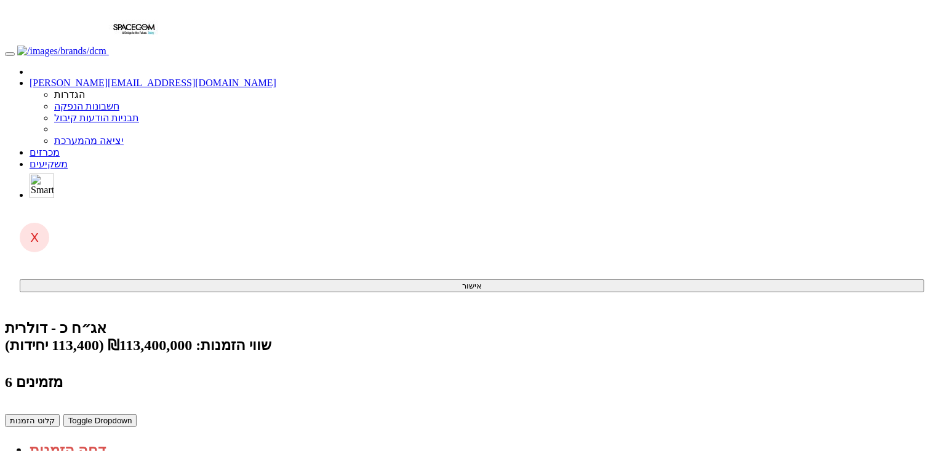
click at [60, 147] on link "מכרזים" at bounding box center [45, 152] width 30 height 10
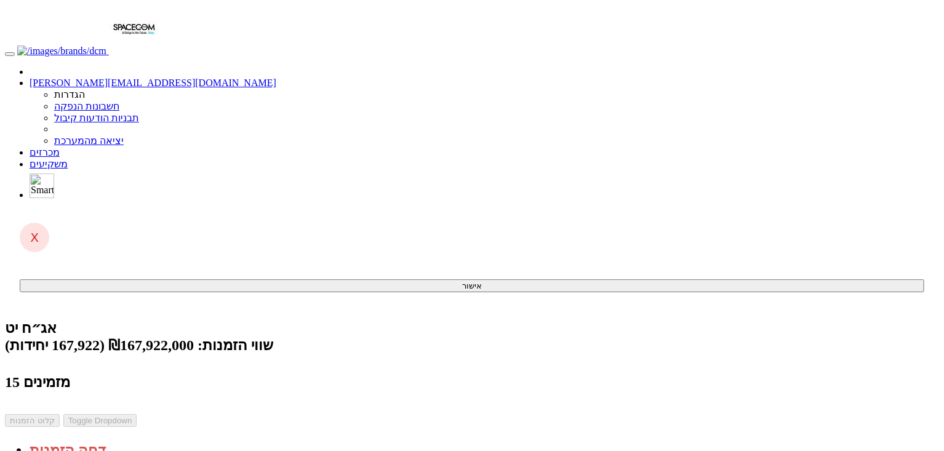
click at [167, 440] on link "קליטת הזמנות אונליין (0 ממתינות)" at bounding box center [99, 445] width 138 height 10
click at [635, 319] on div "אג״ח יט שווי הזמנות: ₪167,922,000 (167,922 יחידות) 15 מזמינים קלוט הזמנות Toggl…" at bounding box center [472, 389] width 934 height 140
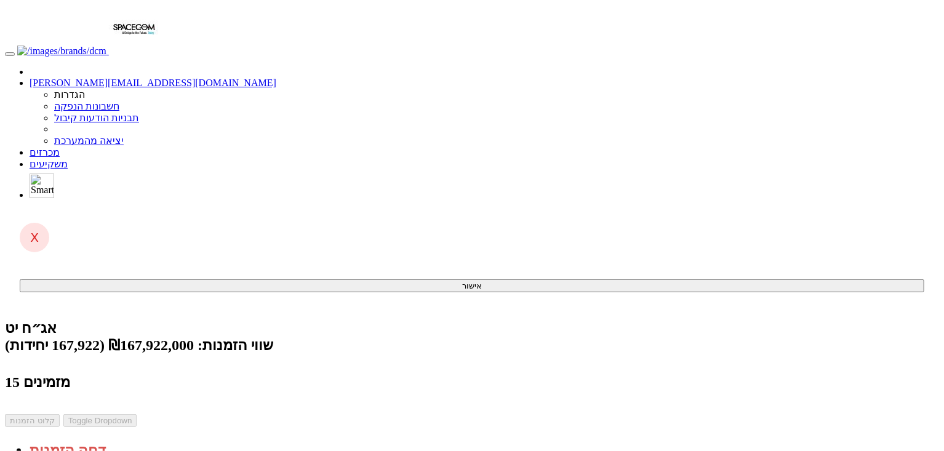
click at [60, 147] on link "מכרזים" at bounding box center [45, 152] width 30 height 10
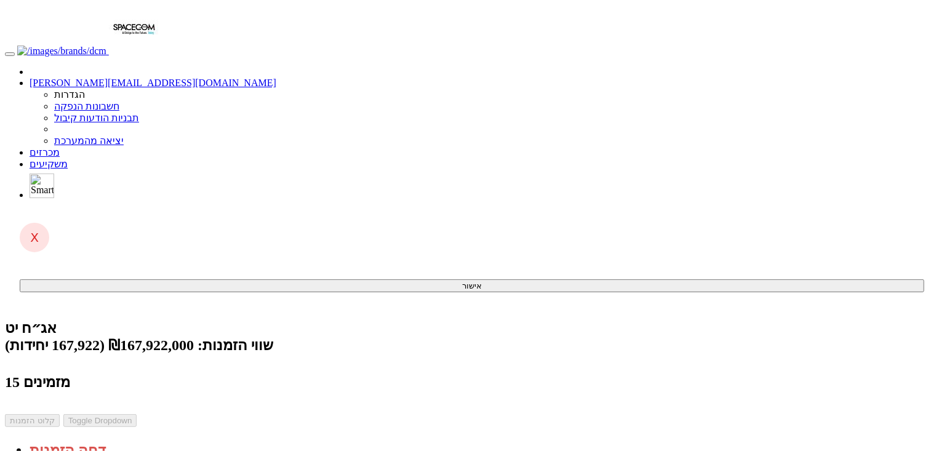
click at [60, 147] on link "מכרזים" at bounding box center [45, 152] width 30 height 10
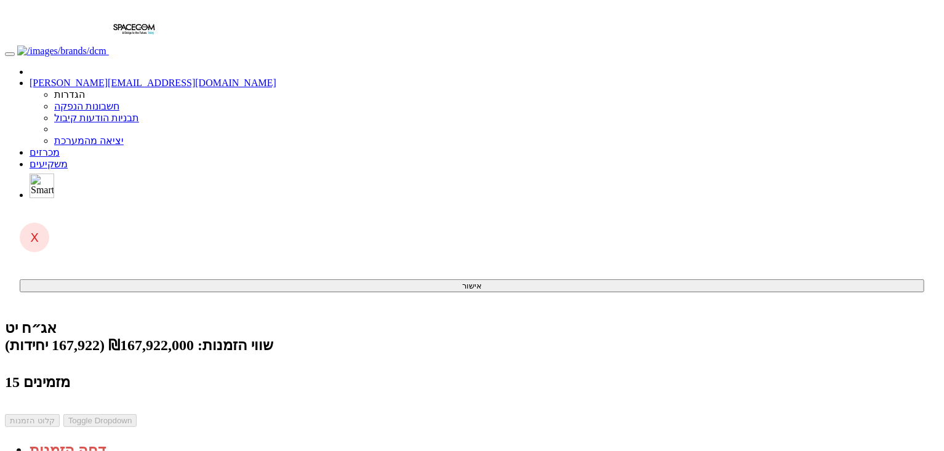
click at [60, 147] on link "מכרזים" at bounding box center [45, 152] width 30 height 10
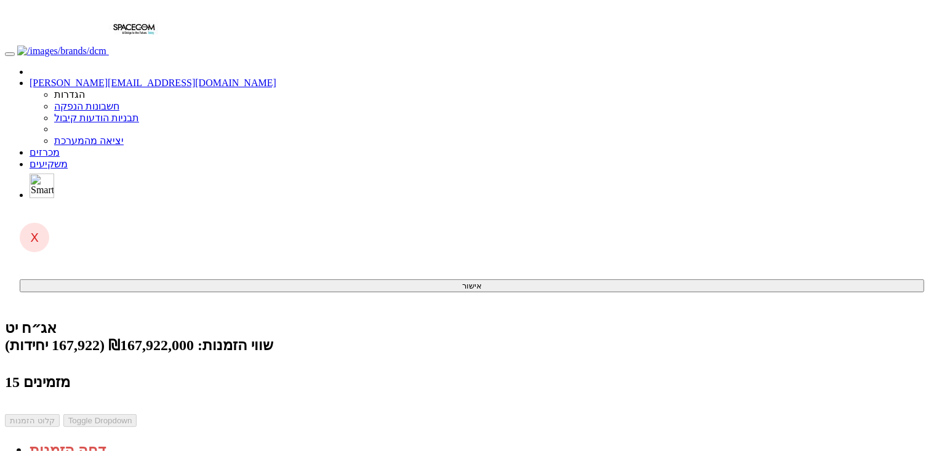
click at [79, 440] on span "(0 ממתינות)" at bounding box center [55, 445] width 50 height 10
click at [167, 440] on link "קליטת הזמנות אונליין (0 ממתינות)" at bounding box center [99, 445] width 138 height 10
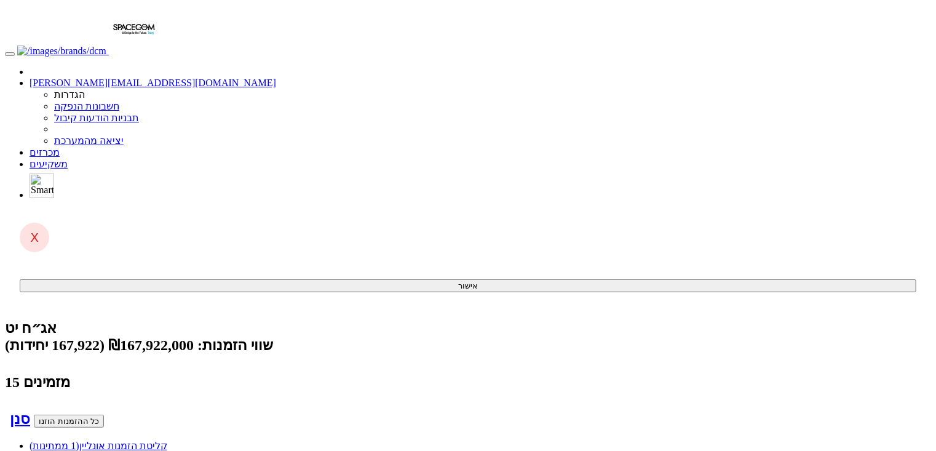
click at [167, 440] on link "קליטת הזמנות אונליין (1 ממתינות)" at bounding box center [99, 445] width 138 height 10
click at [60, 147] on link "מכרזים" at bounding box center [45, 152] width 30 height 10
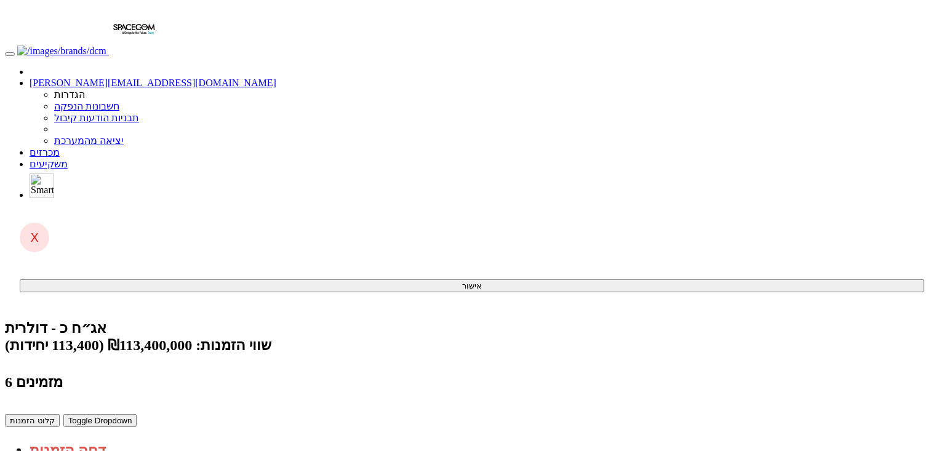
click at [60, 147] on link "מכרזים" at bounding box center [45, 152] width 30 height 10
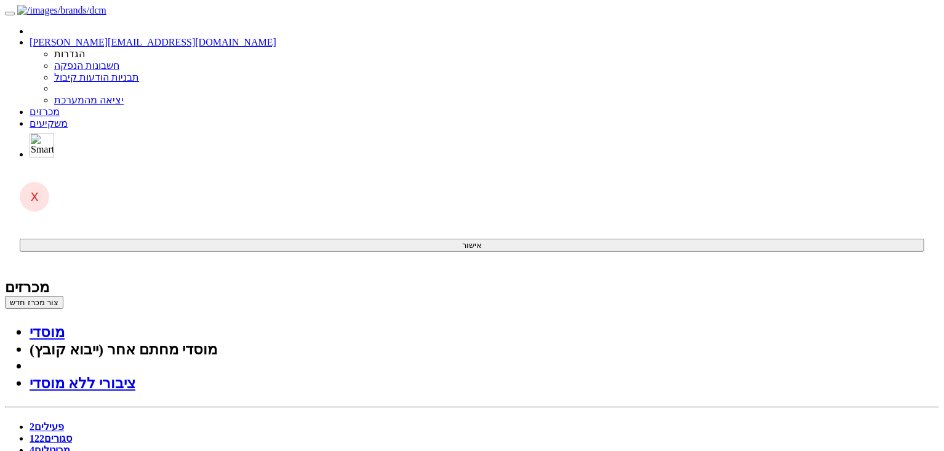
click at [72, 433] on link "סגורים 122" at bounding box center [51, 438] width 42 height 10
click at [64, 421] on link "פעילים 2" at bounding box center [47, 426] width 34 height 10
drag, startPoint x: 378, startPoint y: 148, endPoint x: 442, endPoint y: 158, distance: 64.7
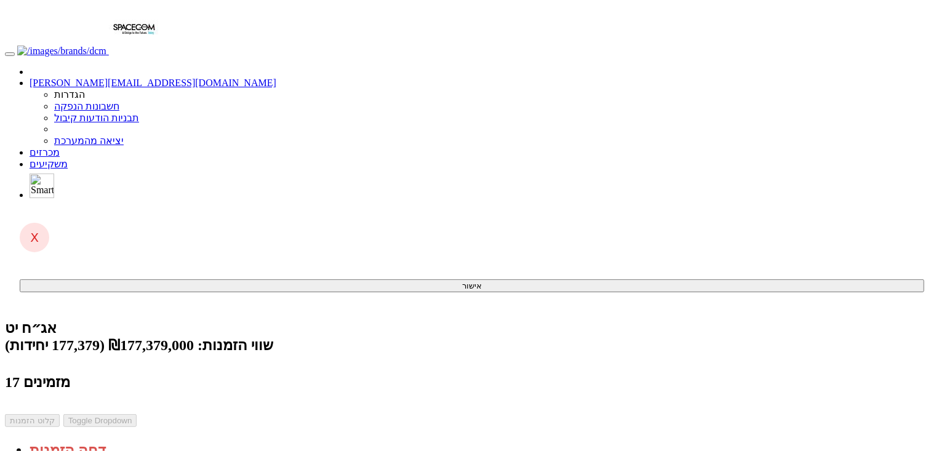
click at [167, 440] on link "קליטת הזמנות אונליין (0 ממתינות)" at bounding box center [99, 445] width 138 height 10
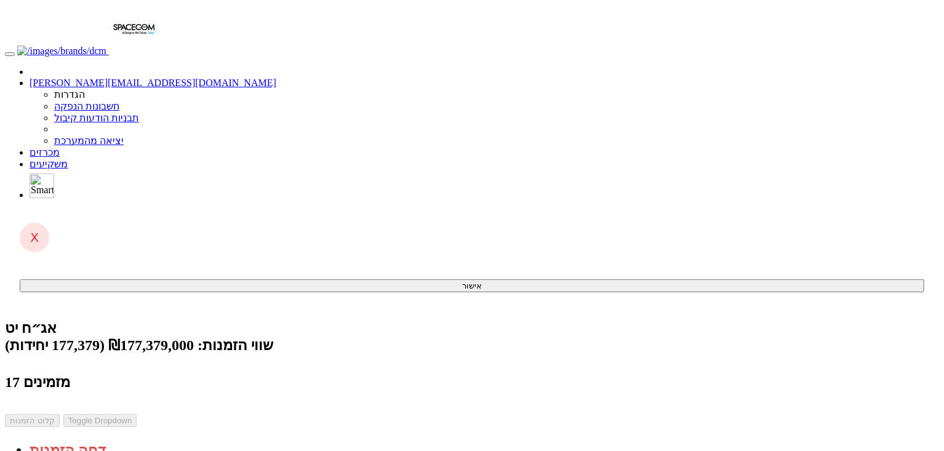
click at [149, 440] on link "קליטת הזמנות [PERSON_NAME] (טוען...)" at bounding box center [89, 445] width 119 height 10
click at [167, 440] on link "קליטת הזמנות אונליין (0 ממתינות)" at bounding box center [99, 445] width 138 height 10
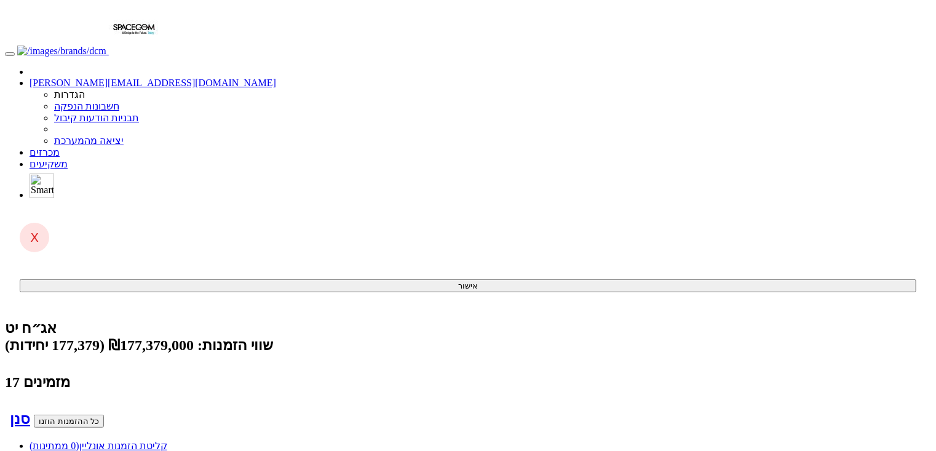
click at [167, 440] on link "קליטת הזמנות אונליין (0 ממתינות)" at bounding box center [99, 445] width 138 height 10
click at [60, 147] on link "מכרזים" at bounding box center [45, 152] width 30 height 10
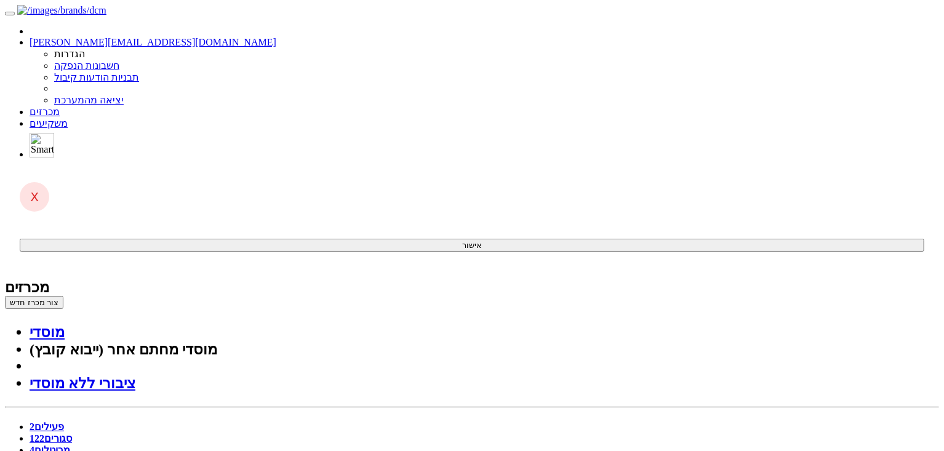
drag, startPoint x: 861, startPoint y: 62, endPoint x: 840, endPoint y: 250, distance: 188.8
drag, startPoint x: 833, startPoint y: 155, endPoint x: 264, endPoint y: 330, distance: 595.4
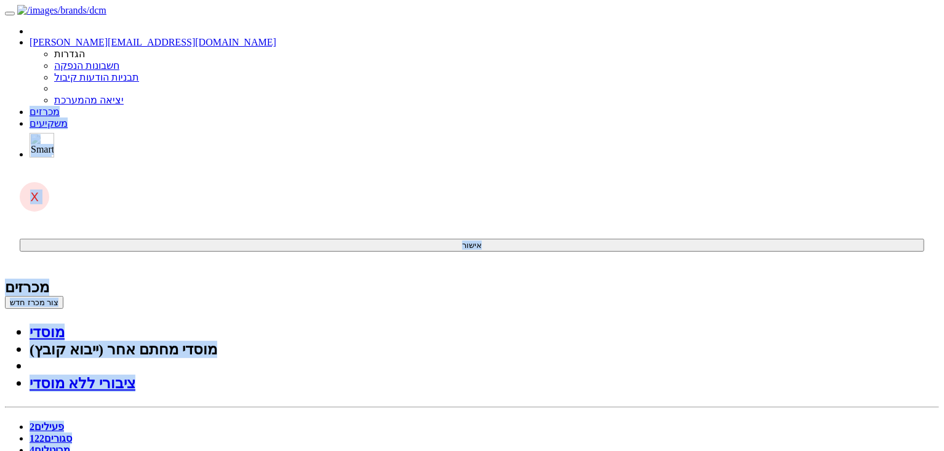
drag, startPoint x: 124, startPoint y: 306, endPoint x: 571, endPoint y: 10, distance: 536.0
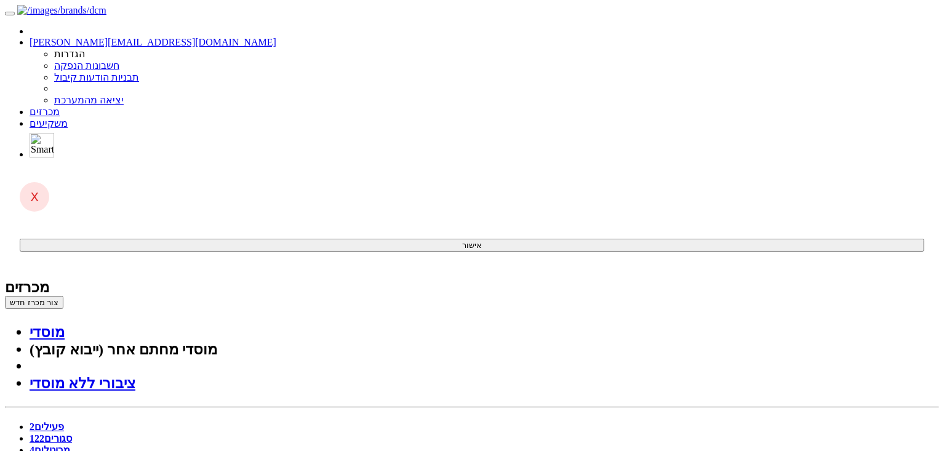
drag, startPoint x: 870, startPoint y: 45, endPoint x: 766, endPoint y: 423, distance: 392.3
drag, startPoint x: 880, startPoint y: 76, endPoint x: 862, endPoint y: 393, distance: 317.2
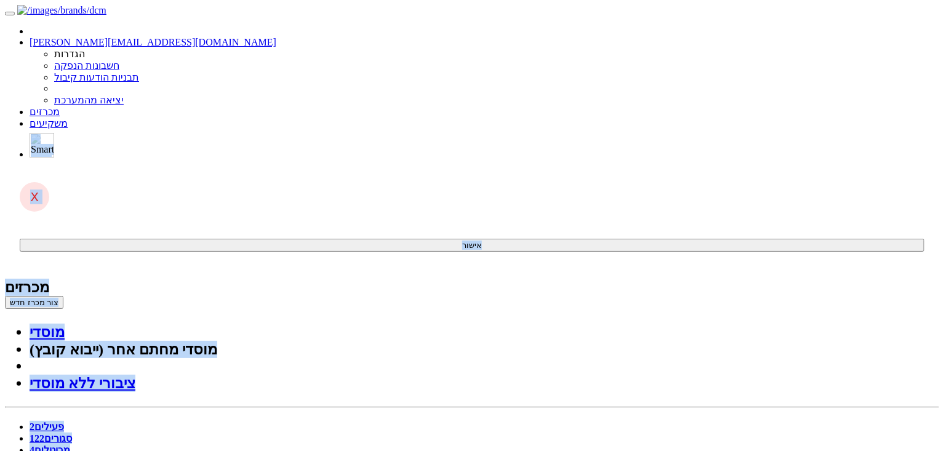
drag, startPoint x: 814, startPoint y: 320, endPoint x: 915, endPoint y: 27, distance: 310.3
drag, startPoint x: 893, startPoint y: 119, endPoint x: 822, endPoint y: 356, distance: 246.6
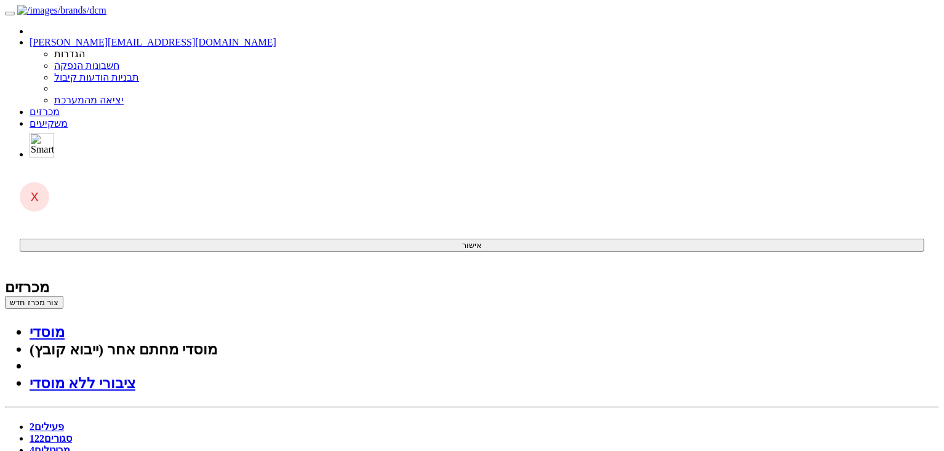
drag, startPoint x: 159, startPoint y: 300, endPoint x: 126, endPoint y: 50, distance: 251.9
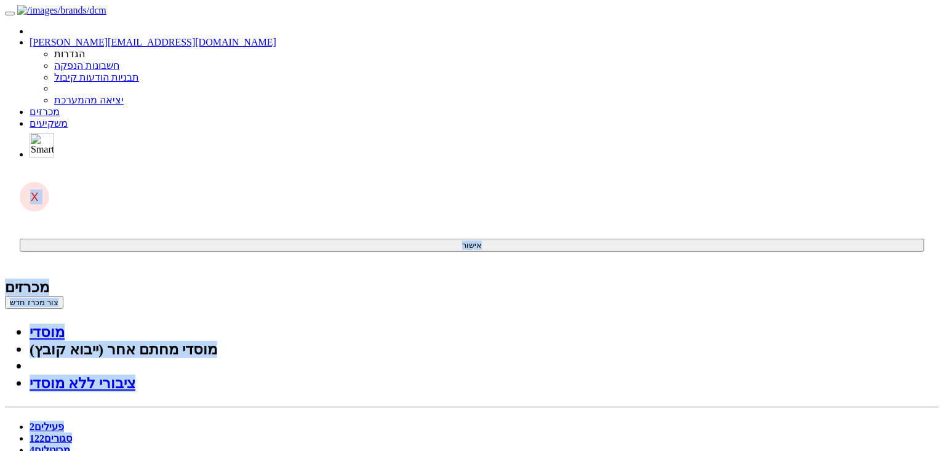
drag, startPoint x: 848, startPoint y: 66, endPoint x: 842, endPoint y: 303, distance: 236.9
drag, startPoint x: 686, startPoint y: 321, endPoint x: 880, endPoint y: 2, distance: 373.2
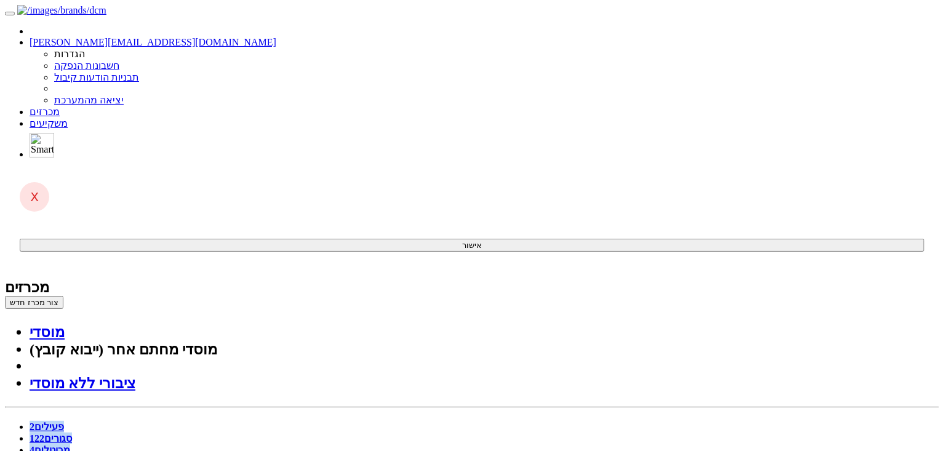
drag, startPoint x: 875, startPoint y: 69, endPoint x: 797, endPoint y: 346, distance: 288.2
drag, startPoint x: 802, startPoint y: 322, endPoint x: 892, endPoint y: 64, distance: 272.9
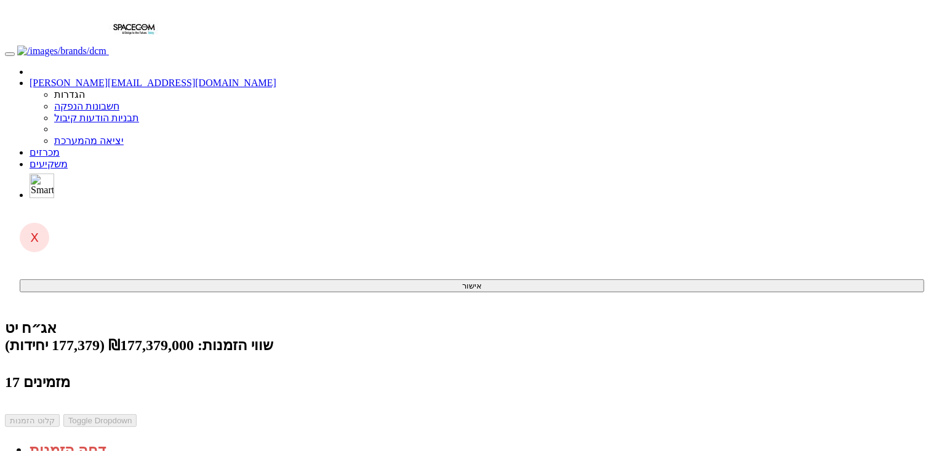
click at [60, 147] on link "מכרזים" at bounding box center [45, 152] width 30 height 10
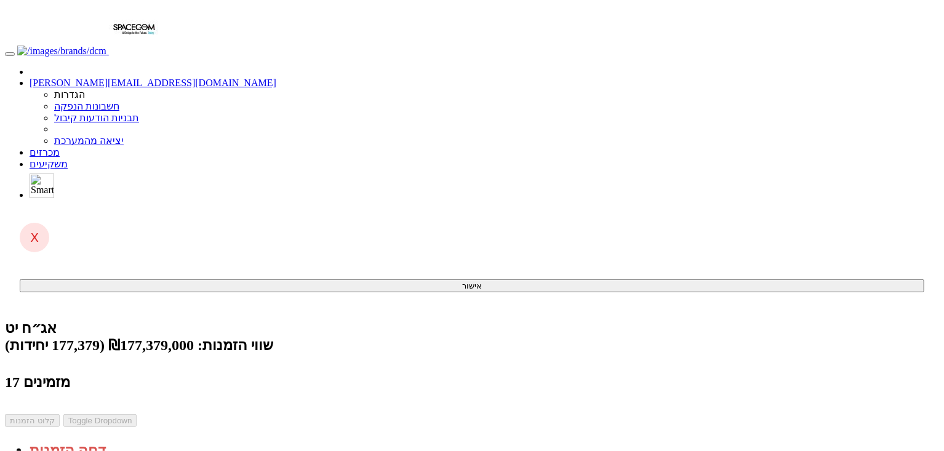
click at [60, 147] on link "מכרזים" at bounding box center [45, 152] width 30 height 10
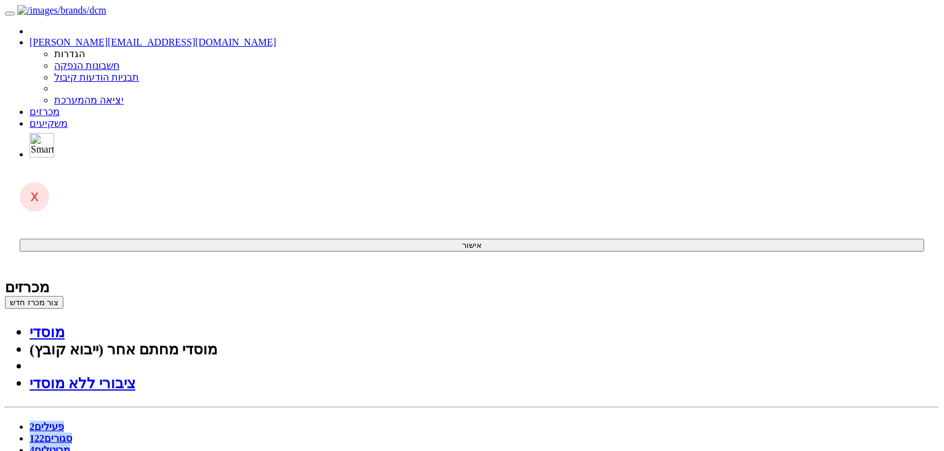
drag, startPoint x: 867, startPoint y: 211, endPoint x: 857, endPoint y: 384, distance: 173.7
drag, startPoint x: 862, startPoint y: 277, endPoint x: 883, endPoint y: 111, distance: 166.8
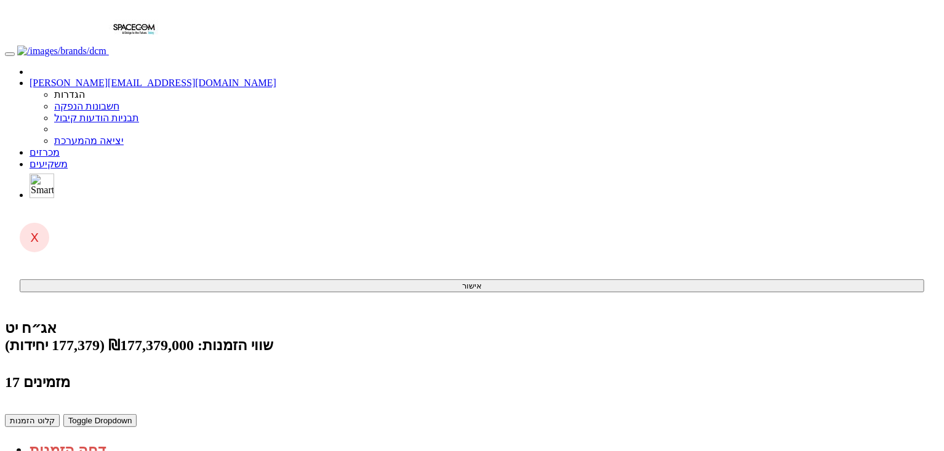
click at [60, 147] on link "מכרזים" at bounding box center [45, 152] width 30 height 10
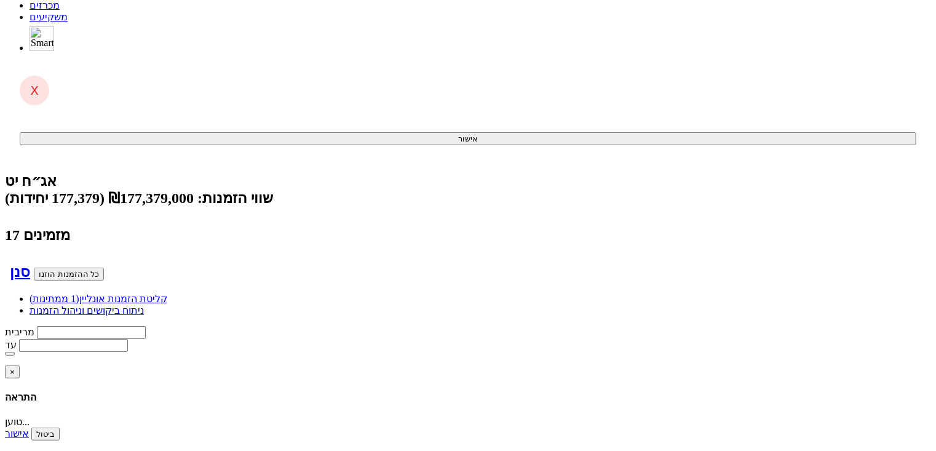
scroll to position [140, 0]
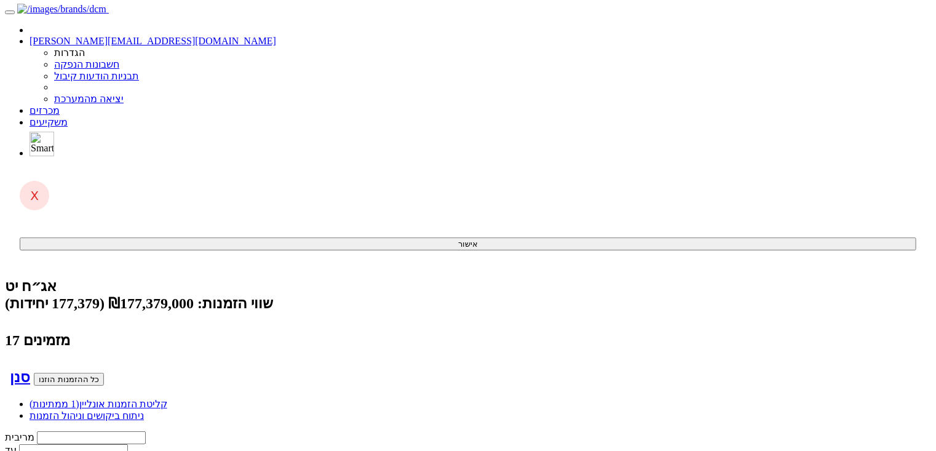
scroll to position [0, 0]
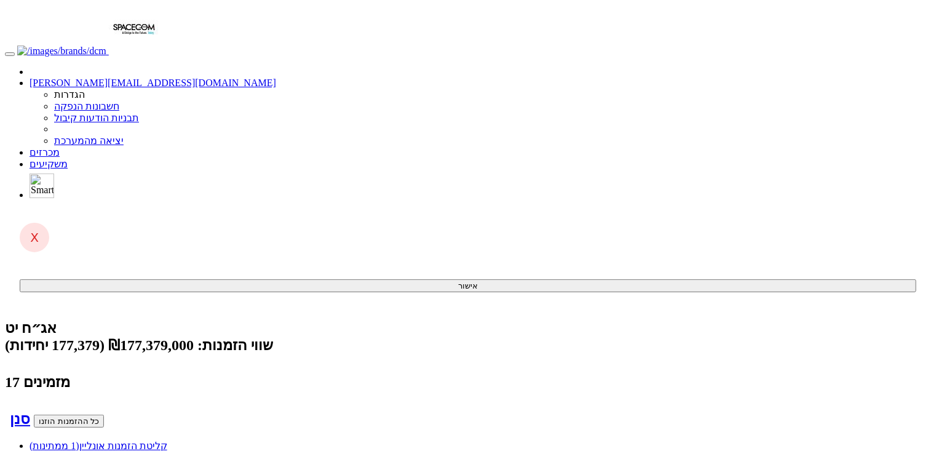
click at [167, 440] on link "קליטת הזמנות אונליין (1 ממתינות)" at bounding box center [99, 445] width 138 height 10
drag, startPoint x: 0, startPoint y: 0, endPoint x: 519, endPoint y: 12, distance: 518.7
click at [60, 147] on link "מכרזים" at bounding box center [45, 152] width 30 height 10
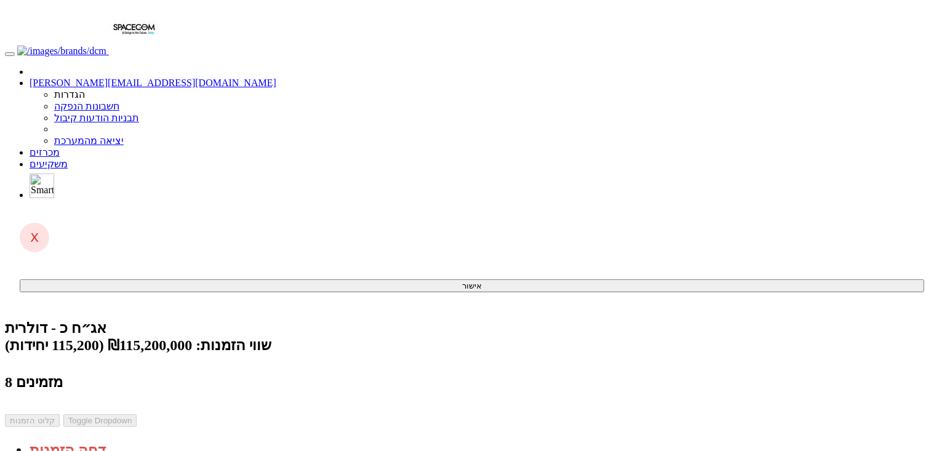
click at [149, 440] on link "קליטת הזמנות [PERSON_NAME] (טוען...)" at bounding box center [89, 445] width 119 height 10
drag, startPoint x: 509, startPoint y: 6, endPoint x: 516, endPoint y: 6, distance: 6.8
click at [60, 147] on link "מכרזים" at bounding box center [45, 152] width 30 height 10
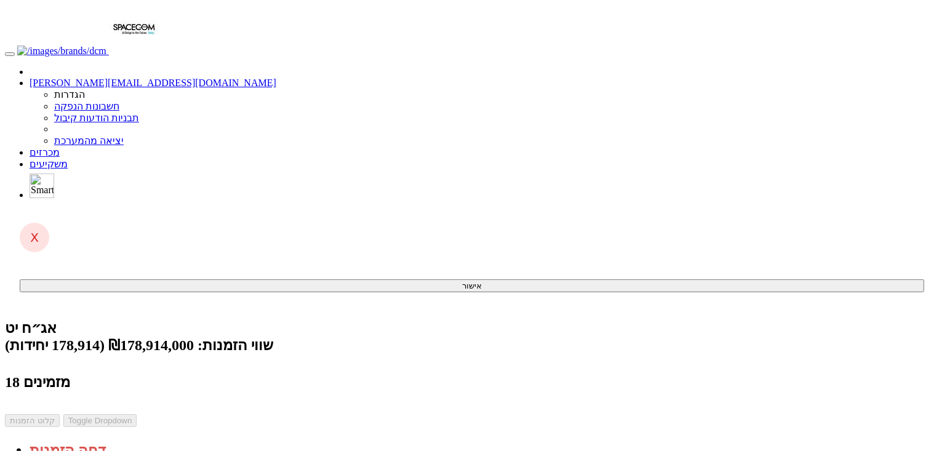
click at [79, 440] on span "(0 ממתינות)" at bounding box center [55, 445] width 50 height 10
click at [167, 440] on link "קליטת הזמנות אונליין (0 ממתינות)" at bounding box center [99, 445] width 138 height 10
click at [60, 147] on link "מכרזים" at bounding box center [45, 152] width 30 height 10
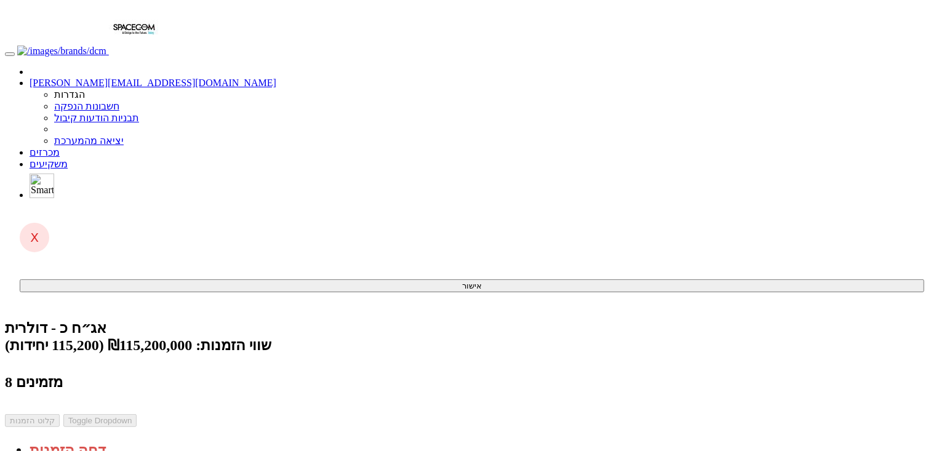
click at [60, 147] on link "מכרזים" at bounding box center [45, 152] width 30 height 10
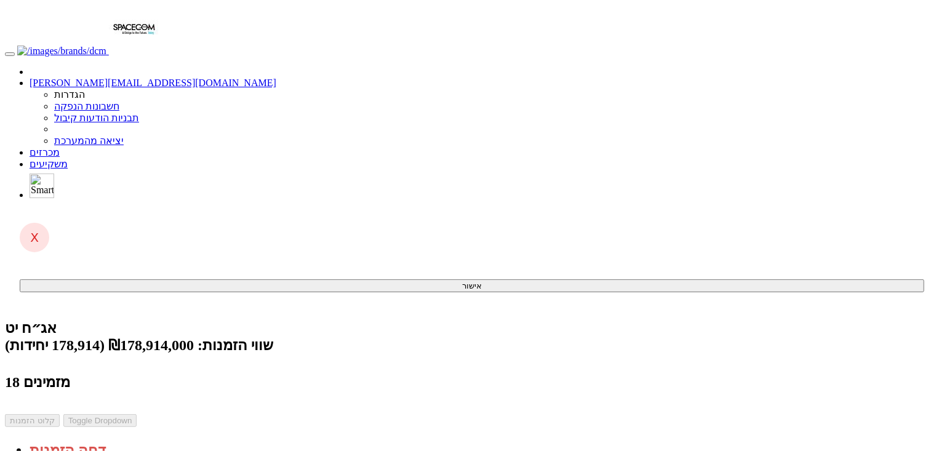
click at [60, 147] on link "מכרזים" at bounding box center [45, 152] width 30 height 10
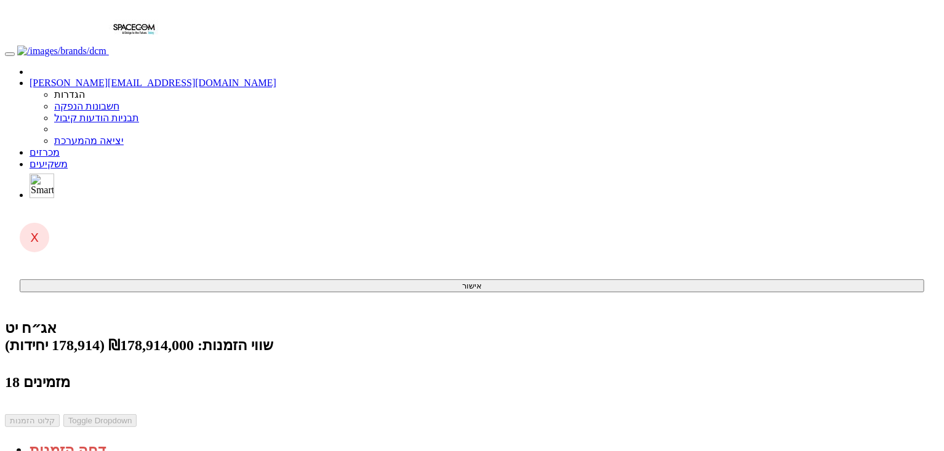
click at [79, 440] on span "(0 ממתינות)" at bounding box center [55, 445] width 50 height 10
click at [167, 440] on link "קליטת הזמנות אונליין (0 ממתינות)" at bounding box center [99, 445] width 138 height 10
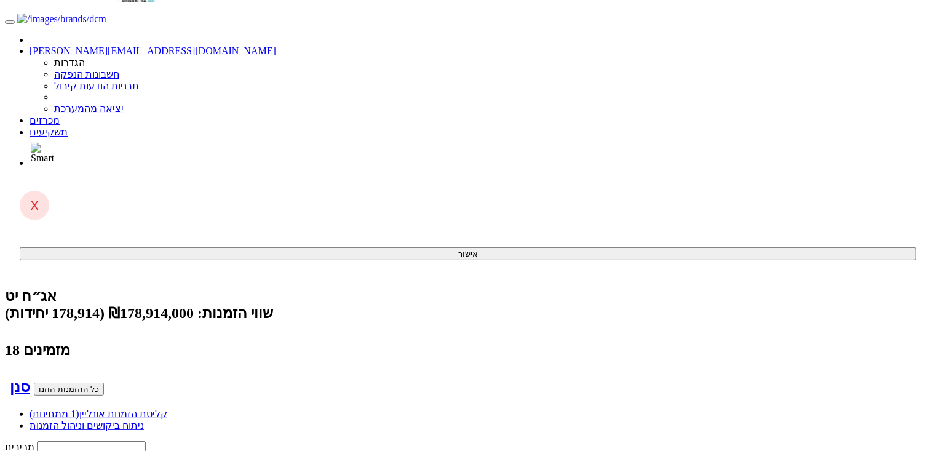
scroll to position [49, 0]
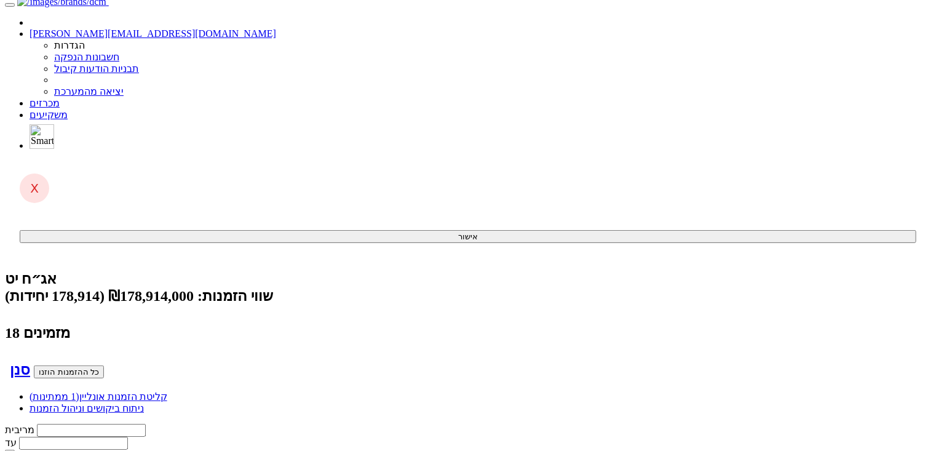
click at [167, 391] on link "קליטת הזמנות אונליין (1 ממתינות)" at bounding box center [99, 396] width 138 height 10
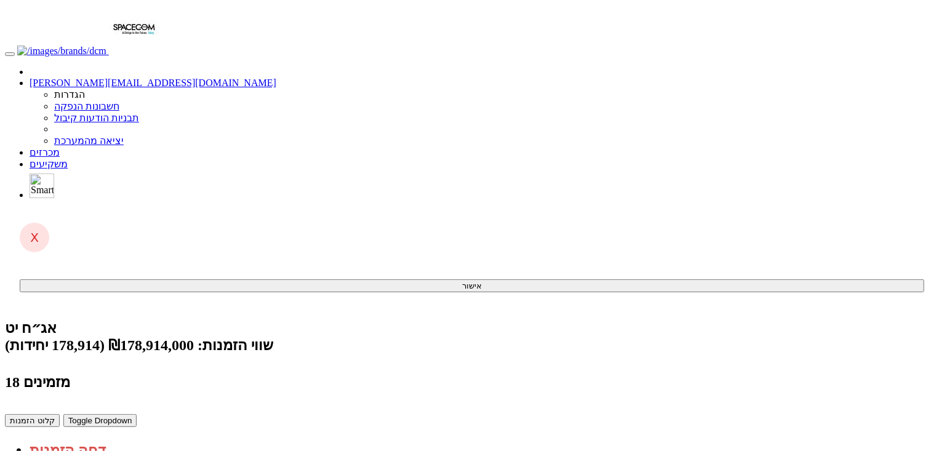
click at [167, 440] on link "קליטת הזמנות אונליין (1 ממתינות)" at bounding box center [99, 445] width 138 height 10
